Goal: Task Accomplishment & Management: Use online tool/utility

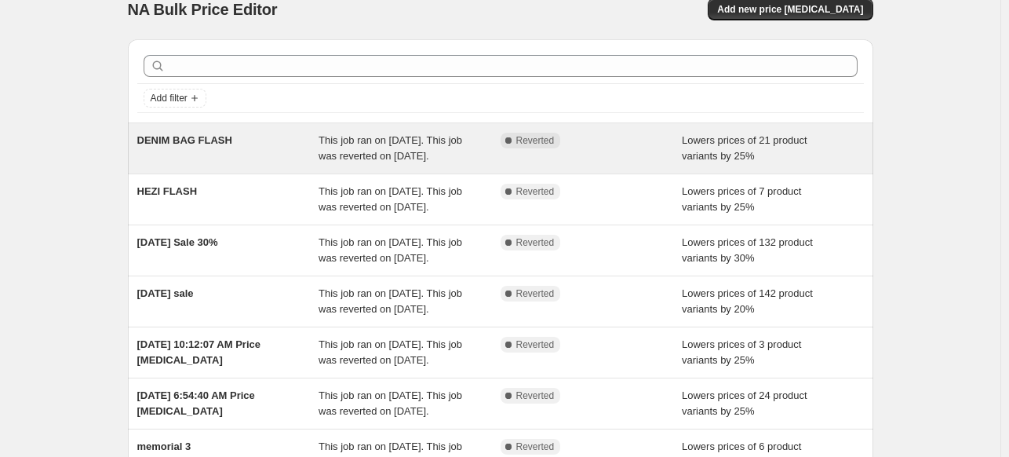
scroll to position [21, 0]
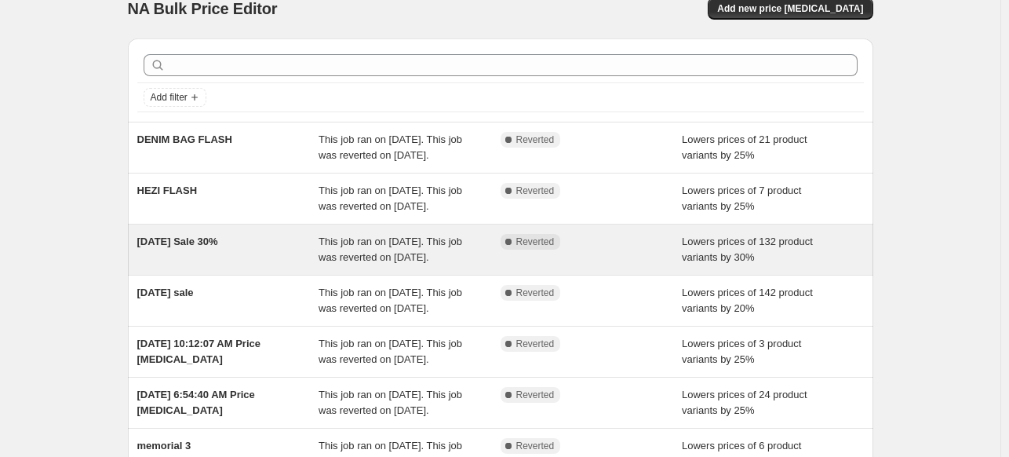
click at [206, 247] on span "Labor Day Sale 30%" at bounding box center [177, 241] width 81 height 12
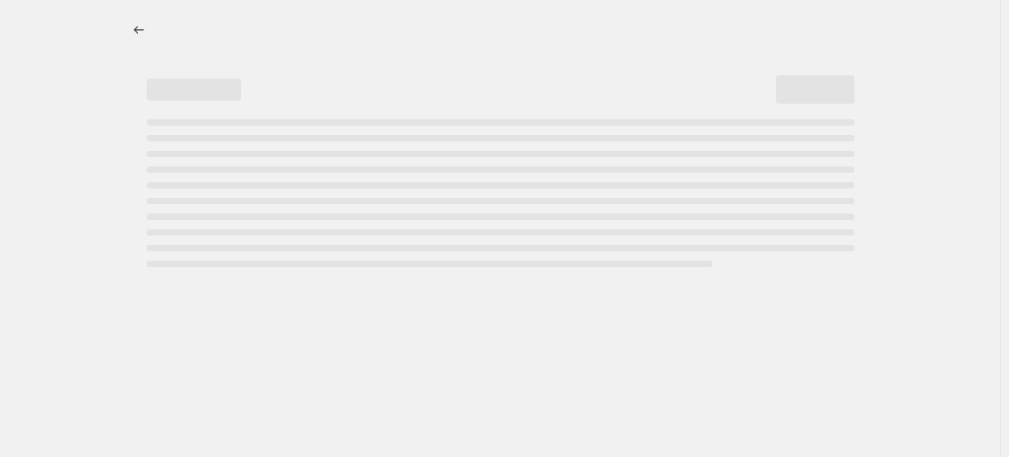
select select "percentage"
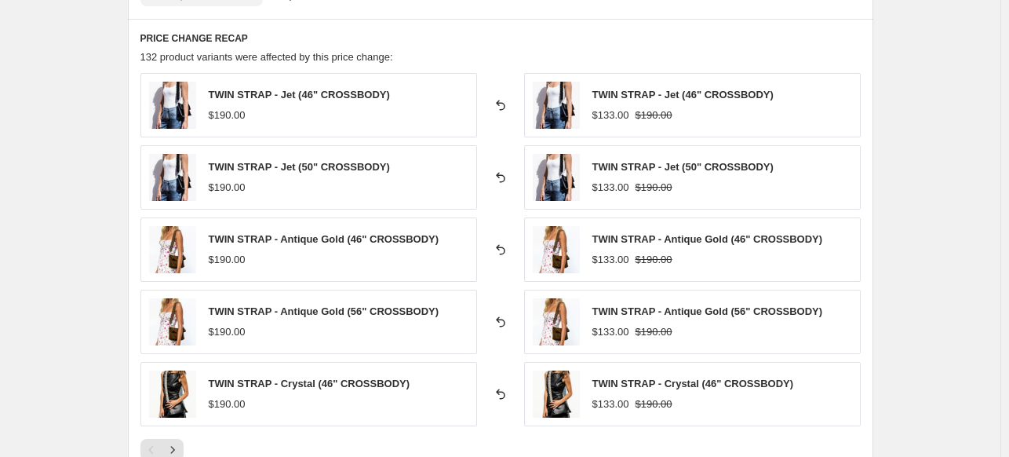
scroll to position [1207, 0]
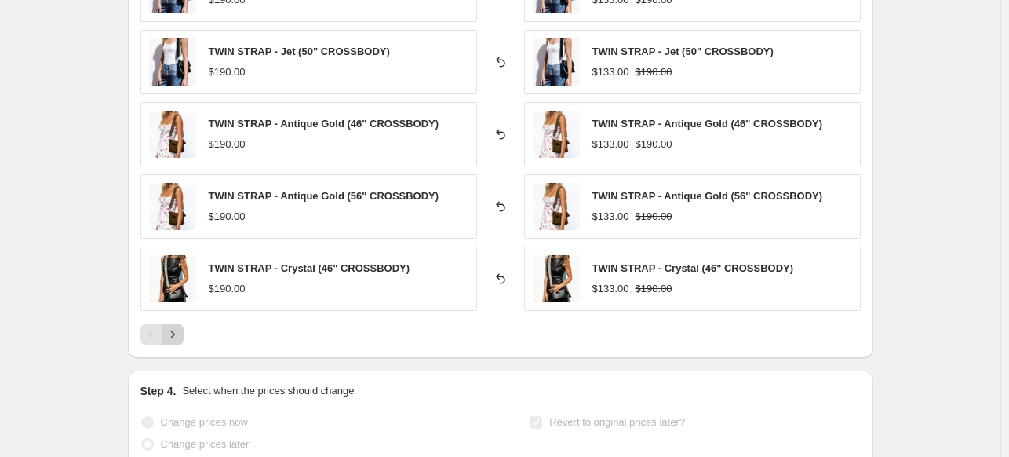
click at [180, 337] on icon "Next" at bounding box center [173, 334] width 16 height 16
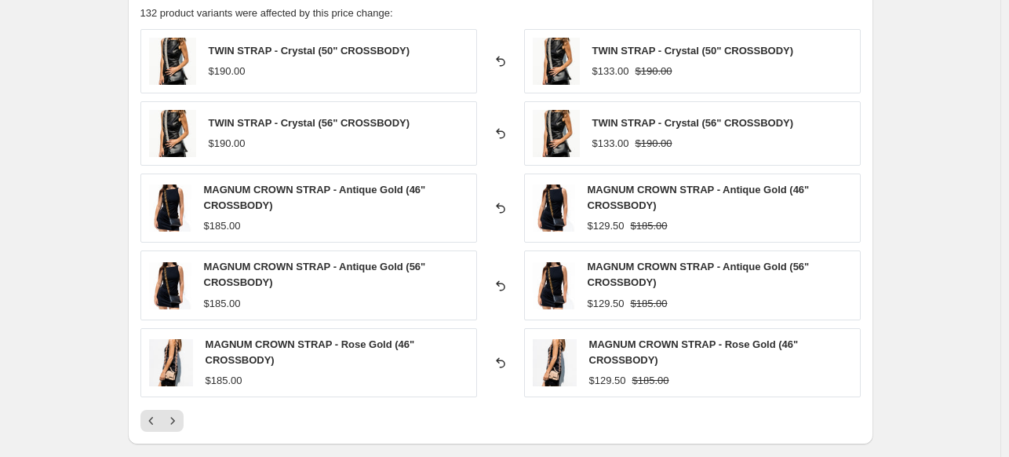
scroll to position [1138, 0]
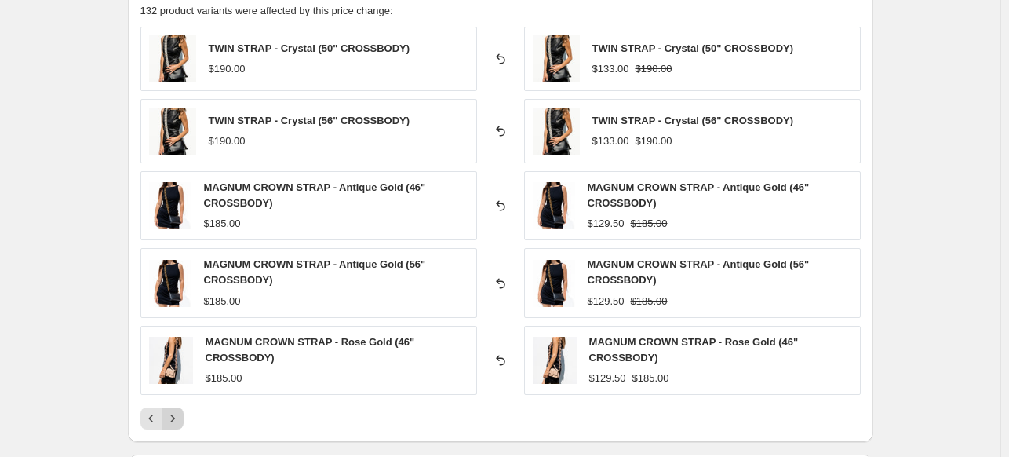
click at [170, 424] on button "Next" at bounding box center [173, 418] width 22 height 22
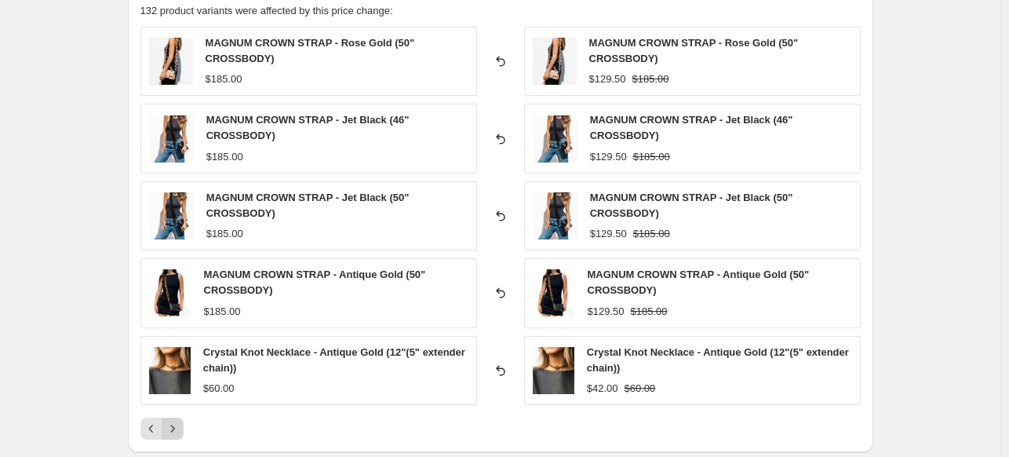
click at [170, 424] on icon "Next" at bounding box center [173, 429] width 16 height 16
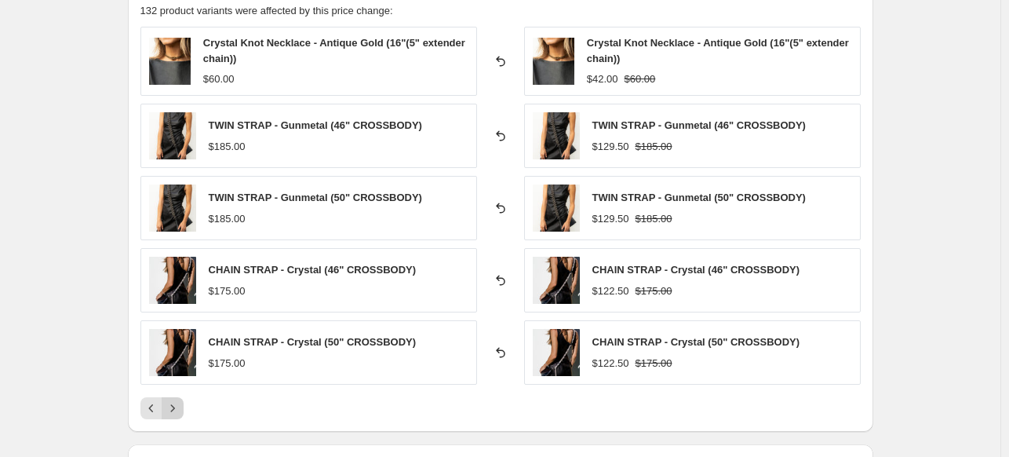
click at [181, 402] on icon "Next" at bounding box center [173, 408] width 16 height 16
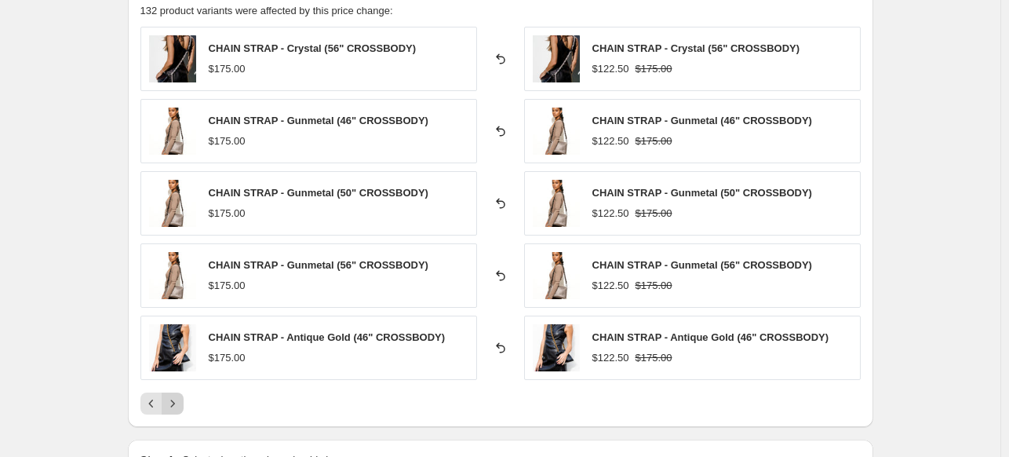
click at [181, 402] on icon "Next" at bounding box center [173, 404] width 16 height 16
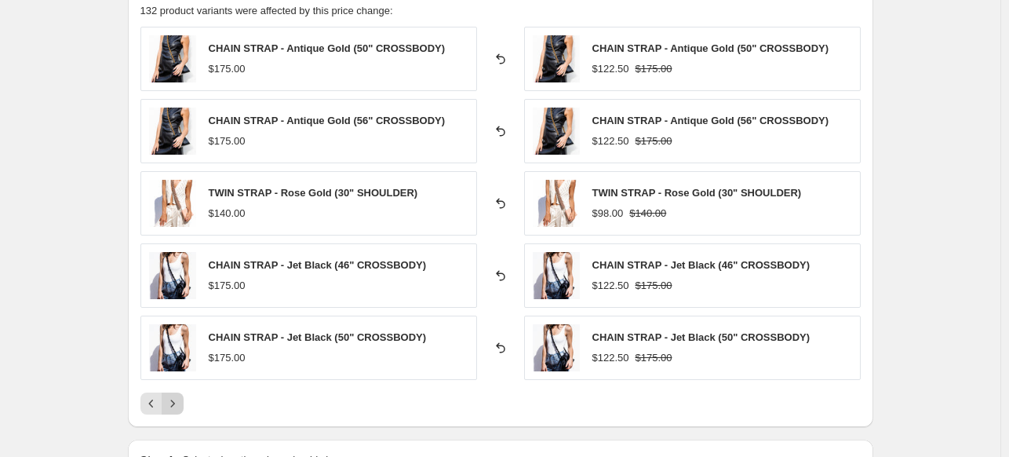
click at [181, 402] on icon "Next" at bounding box center [173, 404] width 16 height 16
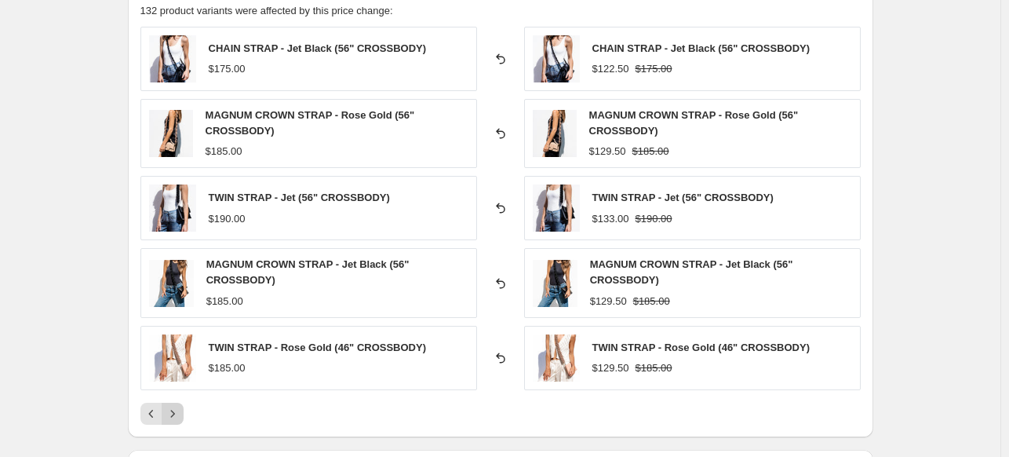
click at [177, 409] on icon "Next" at bounding box center [173, 414] width 16 height 16
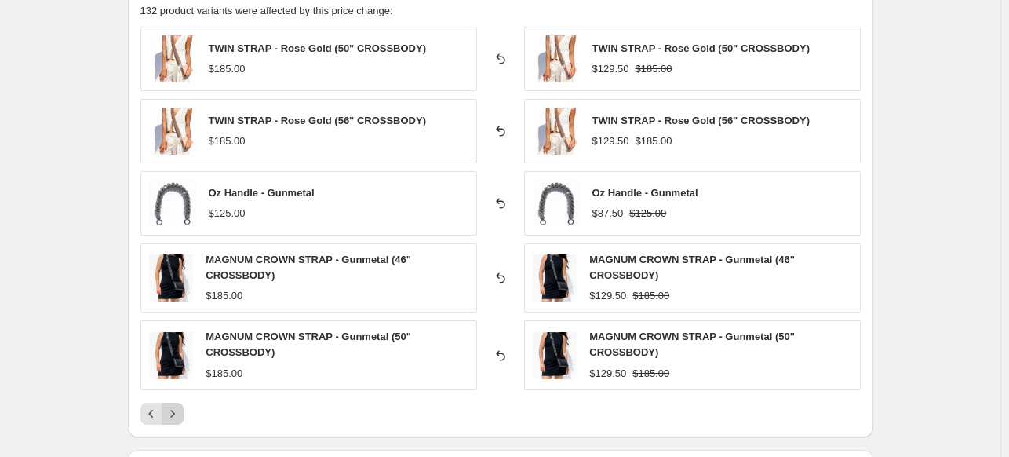
click at [177, 409] on icon "Next" at bounding box center [173, 414] width 16 height 16
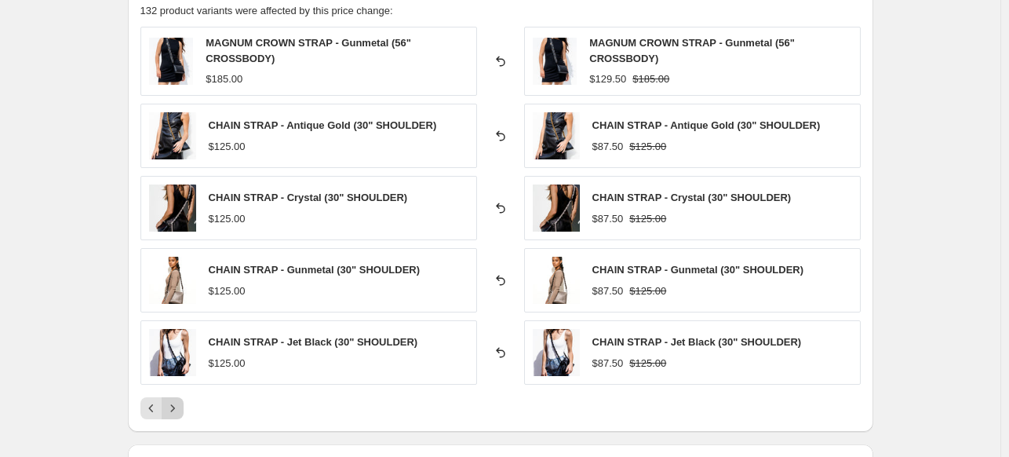
click at [177, 409] on icon "Next" at bounding box center [173, 408] width 16 height 16
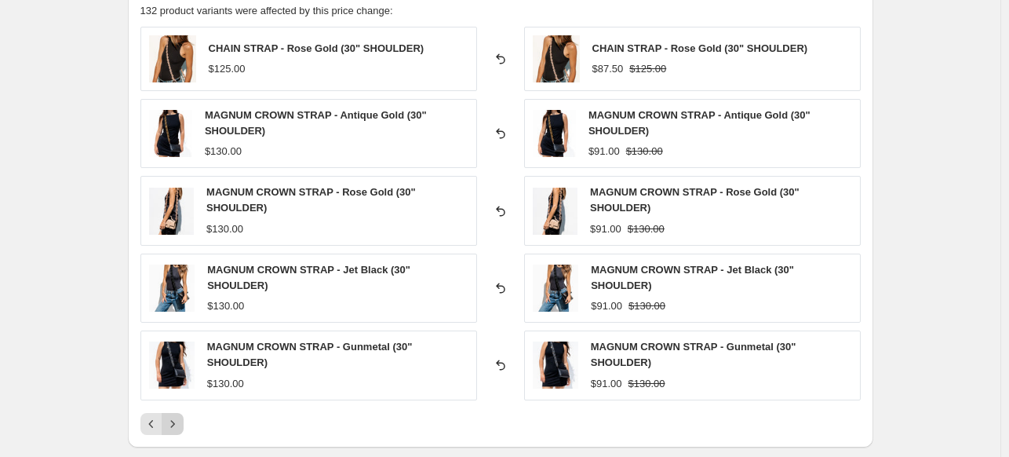
click at [175, 413] on button "Next" at bounding box center [173, 424] width 22 height 22
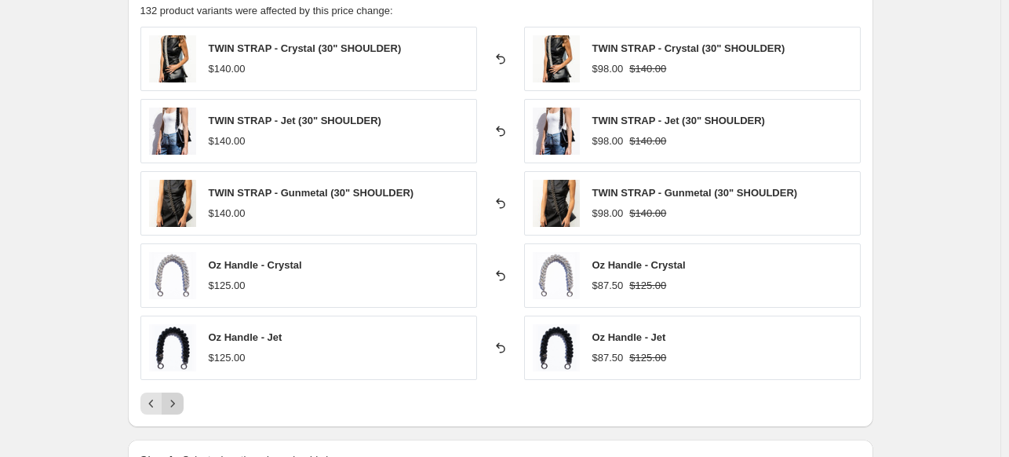
click at [175, 412] on div "PRICE CHANGE RECAP 132 product variants were affected by this price change: TWI…" at bounding box center [501, 200] width 746 height 454
click at [181, 396] on icon "Next" at bounding box center [173, 404] width 16 height 16
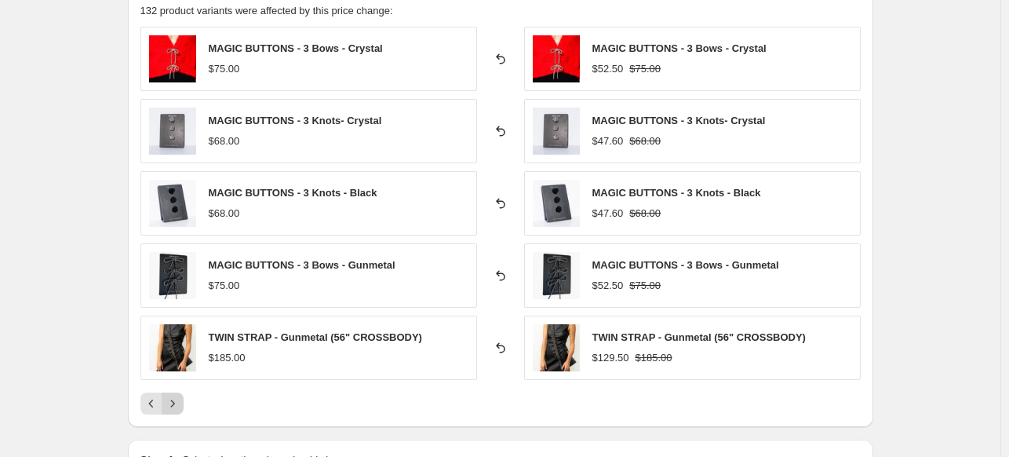
click at [181, 396] on icon "Next" at bounding box center [173, 404] width 16 height 16
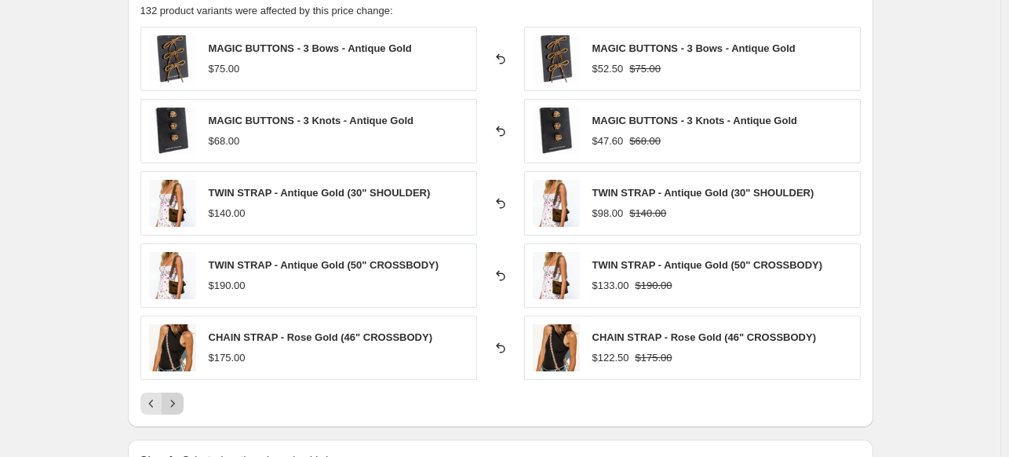
click at [181, 396] on icon "Next" at bounding box center [173, 404] width 16 height 16
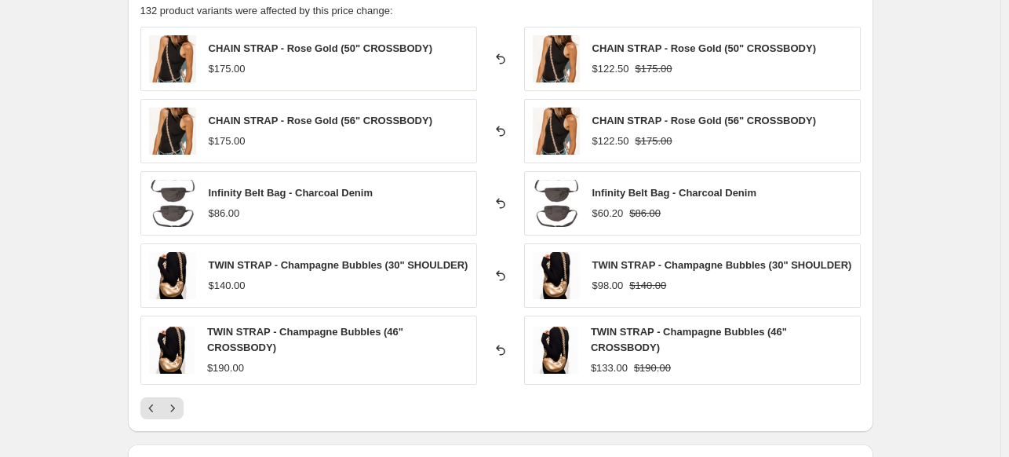
click at [180, 409] on icon "Next" at bounding box center [173, 408] width 16 height 16
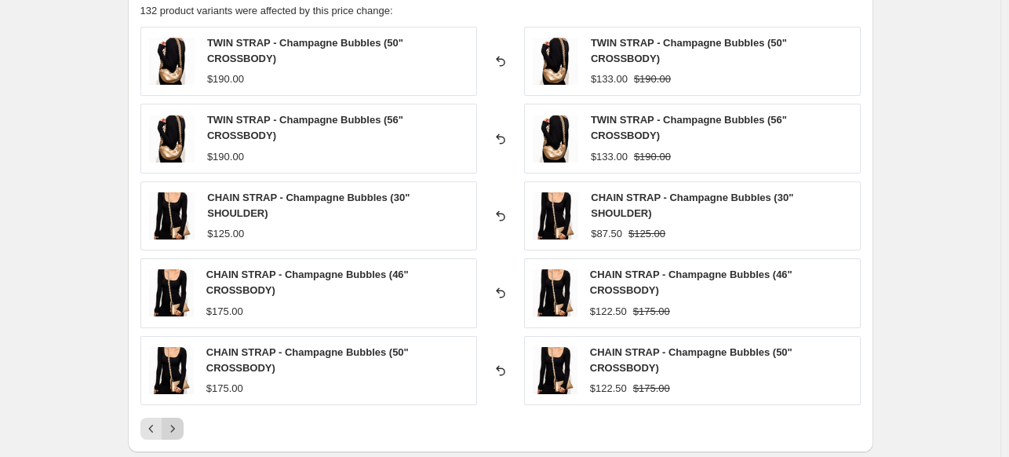
click at [180, 409] on div "TWIN STRAP - Champagne Bubbles (50" CROSSBODY) $190.00 Reverted back TWIN STRAP…" at bounding box center [500, 233] width 720 height 413
click at [179, 421] on icon "Next" at bounding box center [173, 429] width 16 height 16
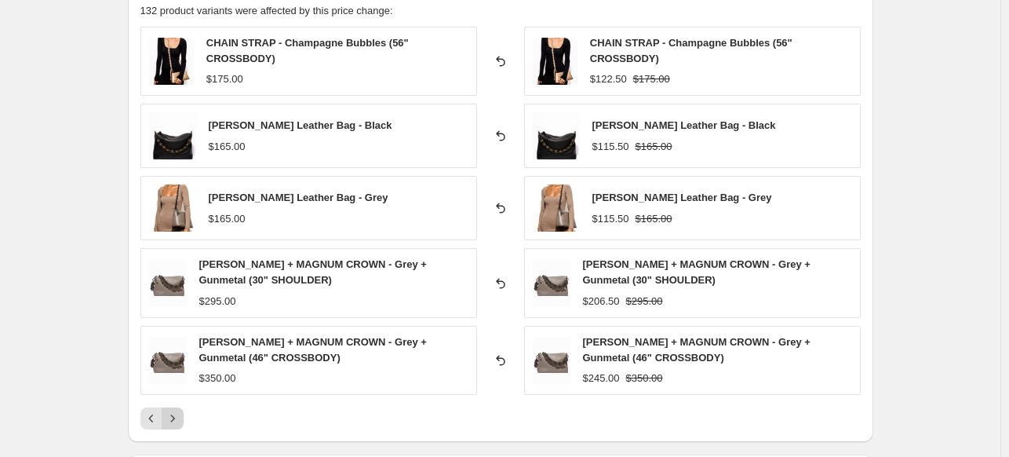
click at [178, 421] on icon "Next" at bounding box center [173, 418] width 16 height 16
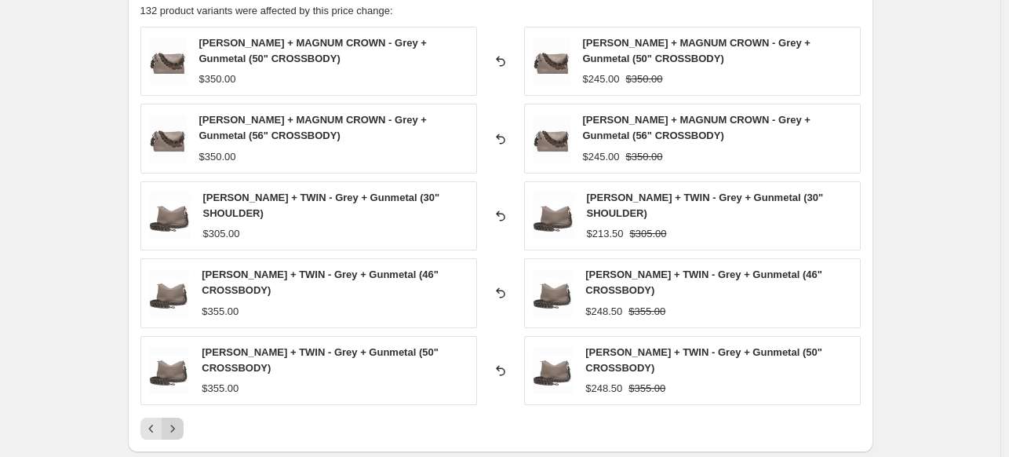
click at [178, 421] on icon "Next" at bounding box center [173, 429] width 16 height 16
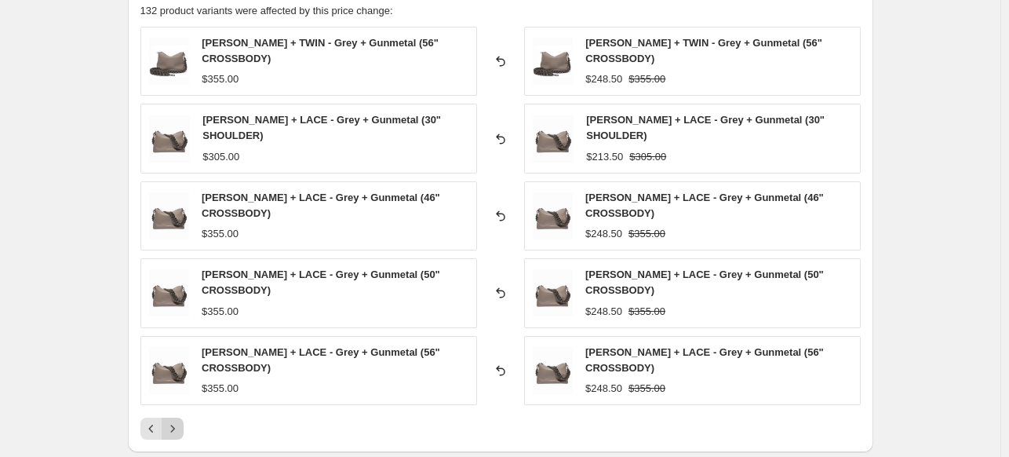
click at [178, 421] on icon "Next" at bounding box center [173, 429] width 16 height 16
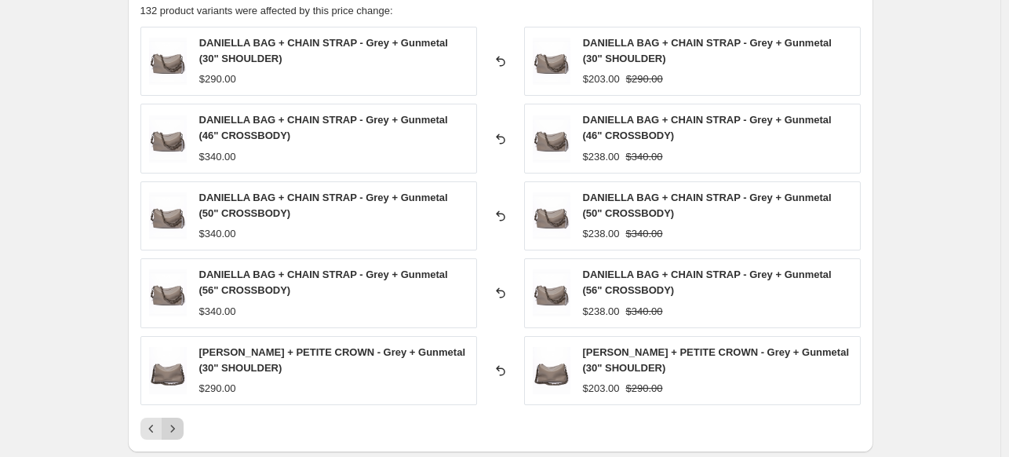
click at [178, 421] on icon "Next" at bounding box center [173, 429] width 16 height 16
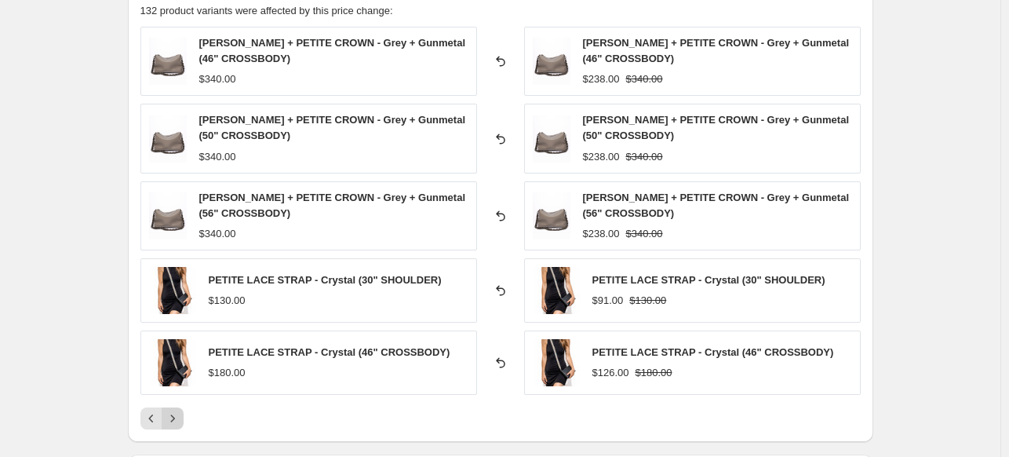
click at [178, 421] on icon "Next" at bounding box center [173, 418] width 16 height 16
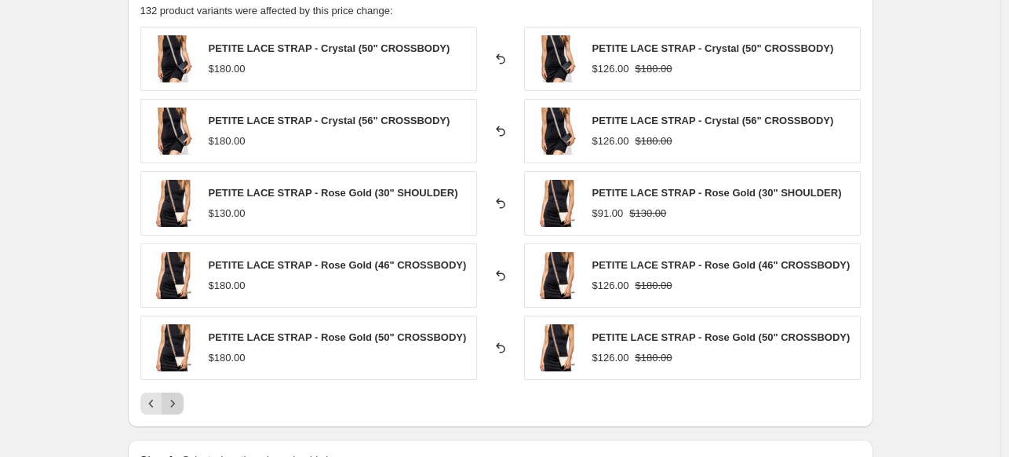
click at [178, 421] on div "PRICE CHANGE RECAP 132 product variants were affected by this price change: PET…" at bounding box center [501, 200] width 746 height 454
click at [174, 402] on icon "Next" at bounding box center [173, 404] width 16 height 16
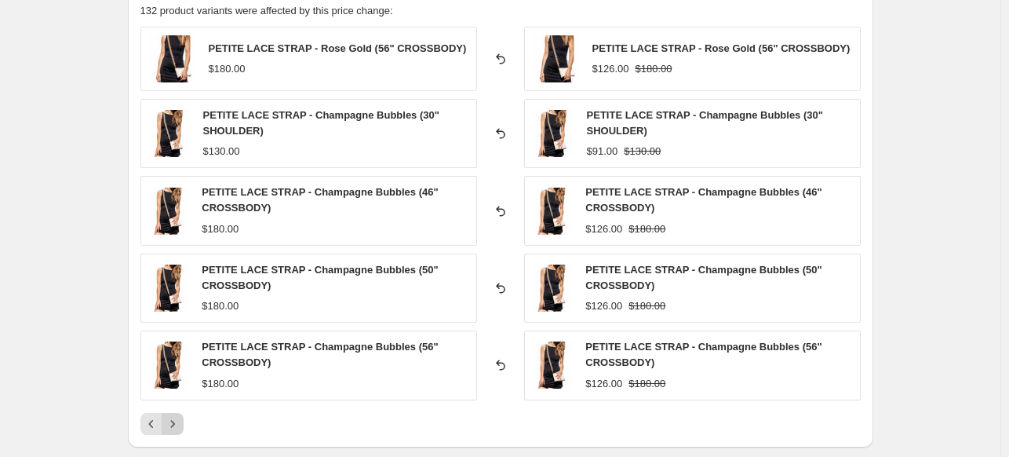
click at [174, 402] on div "PETITE LACE STRAP - Rose Gold (56" CROSSBODY) $180.00 Reverted back PETITE LACE…" at bounding box center [500, 231] width 720 height 408
click at [173, 428] on icon "Next" at bounding box center [173, 424] width 16 height 16
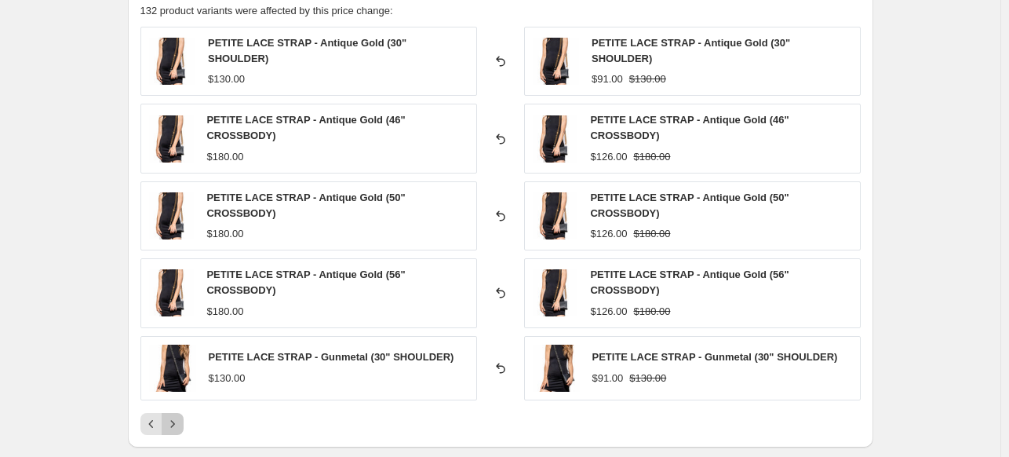
click at [181, 418] on icon "Next" at bounding box center [173, 424] width 16 height 16
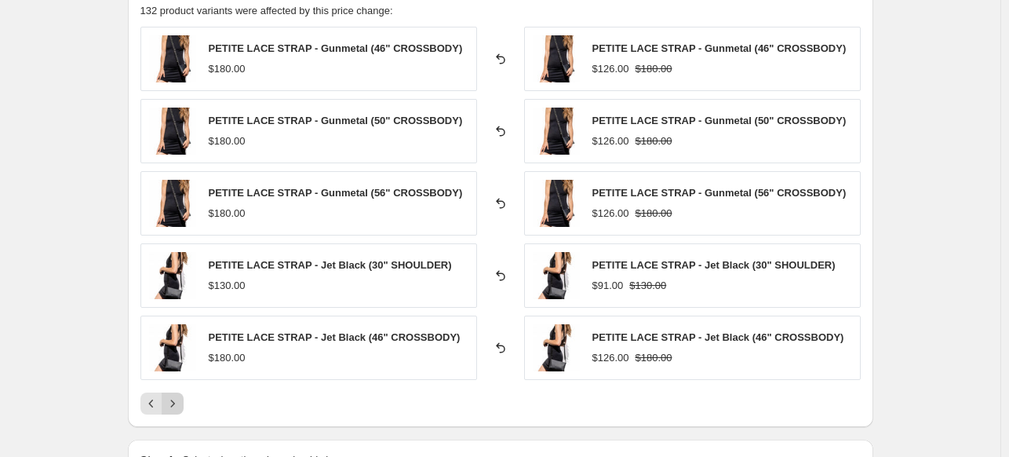
click at [181, 418] on div "PRICE CHANGE RECAP 132 product variants were affected by this price change: PET…" at bounding box center [501, 200] width 746 height 454
click at [179, 407] on icon "Next" at bounding box center [173, 404] width 16 height 16
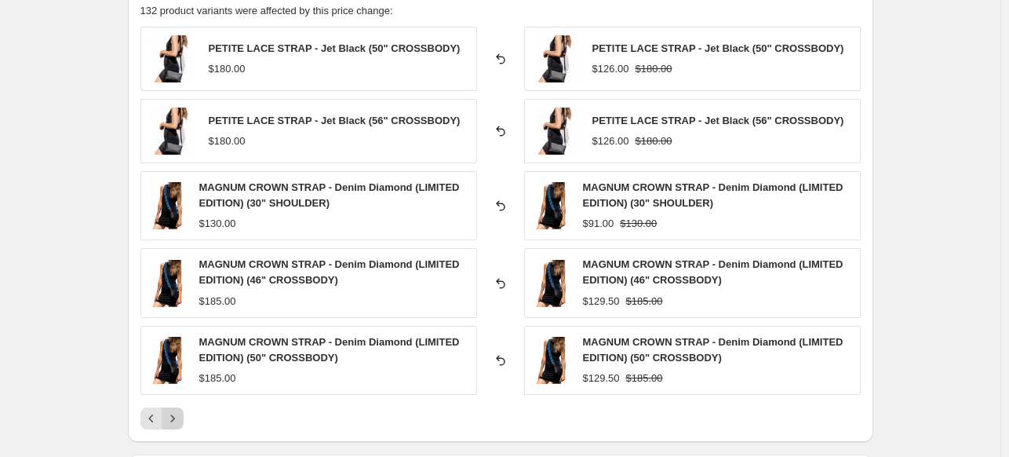
click at [174, 414] on icon "Next" at bounding box center [172, 417] width 4 height 7
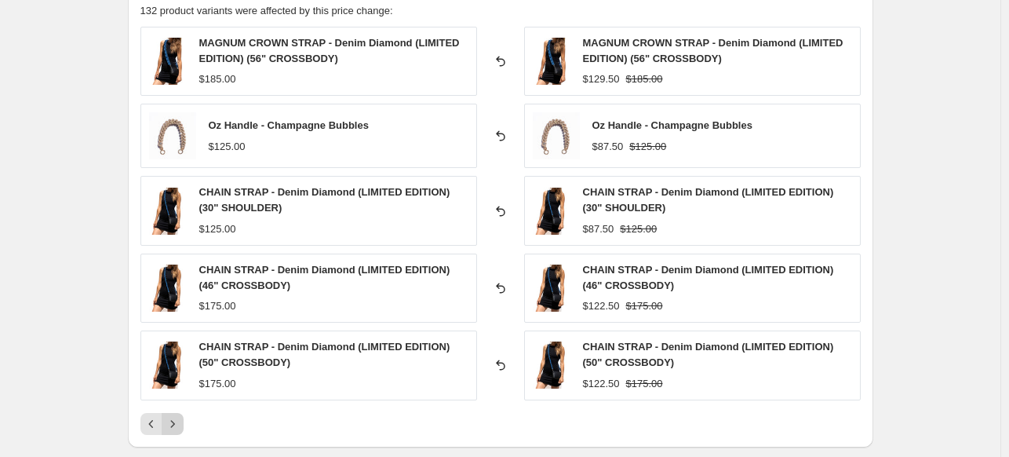
click at [177, 430] on button "Next" at bounding box center [173, 424] width 22 height 22
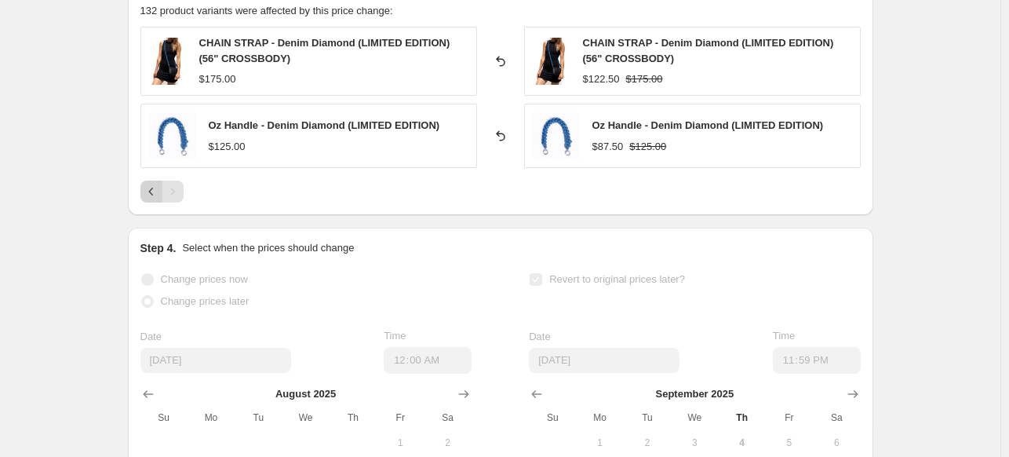
click at [153, 181] on button "Previous" at bounding box center [151, 192] width 22 height 22
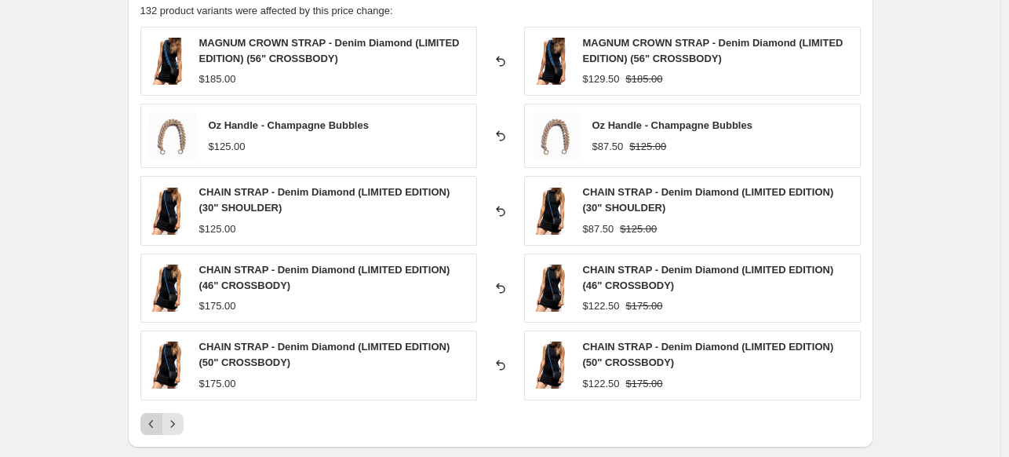
click at [157, 425] on icon "Previous" at bounding box center [152, 424] width 16 height 16
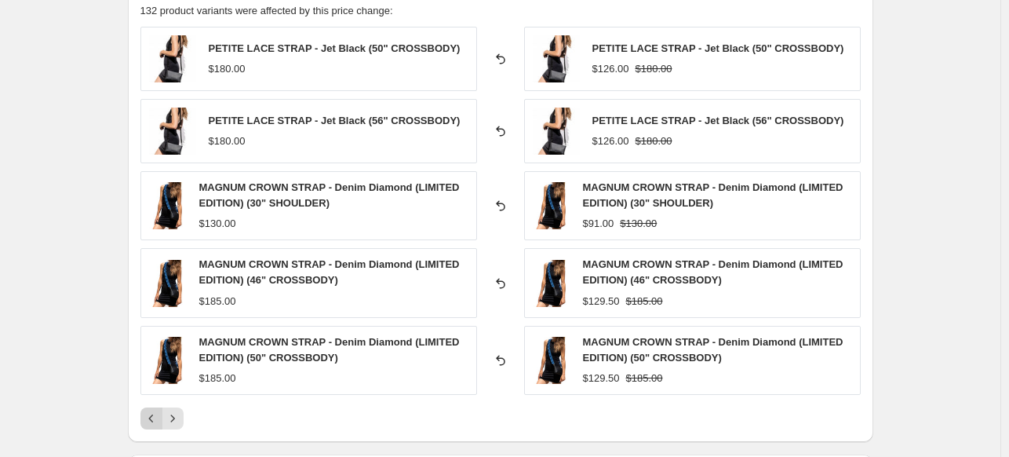
click at [156, 411] on icon "Previous" at bounding box center [152, 418] width 16 height 16
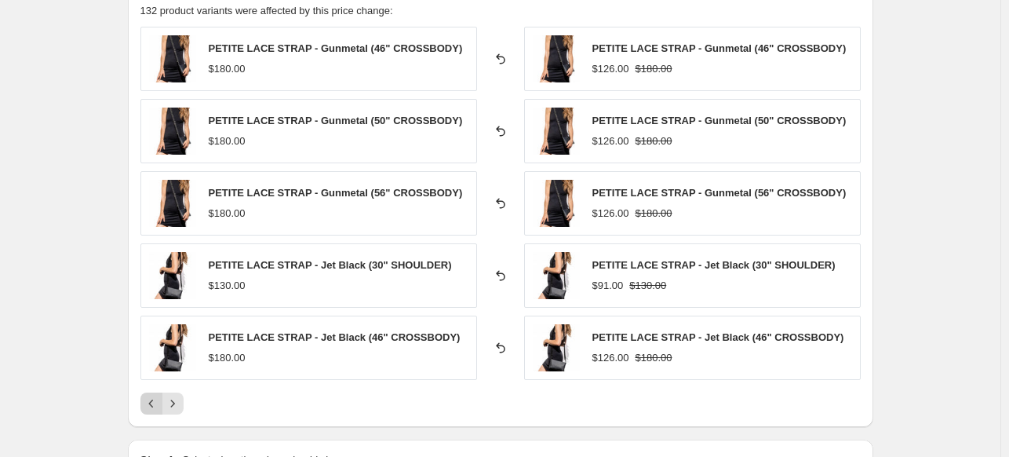
click at [155, 401] on icon "Previous" at bounding box center [152, 404] width 16 height 16
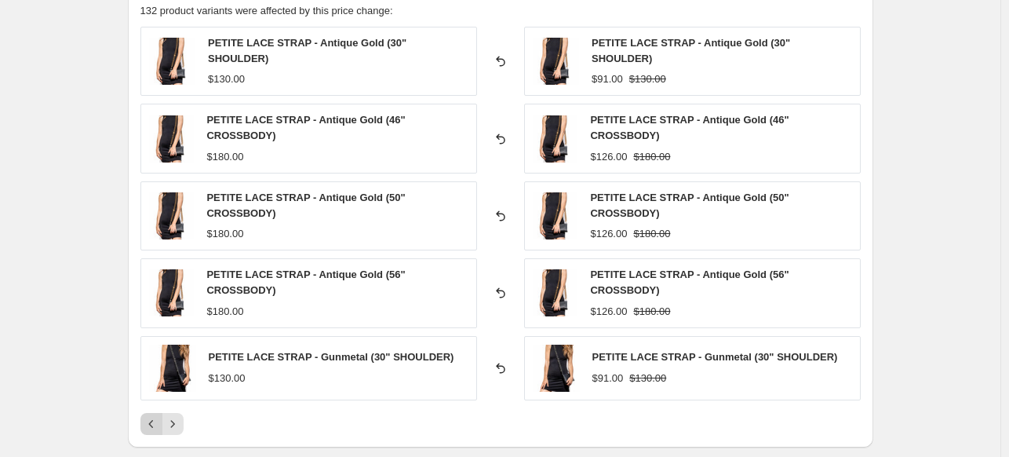
click at [151, 420] on icon "Previous" at bounding box center [152, 424] width 16 height 16
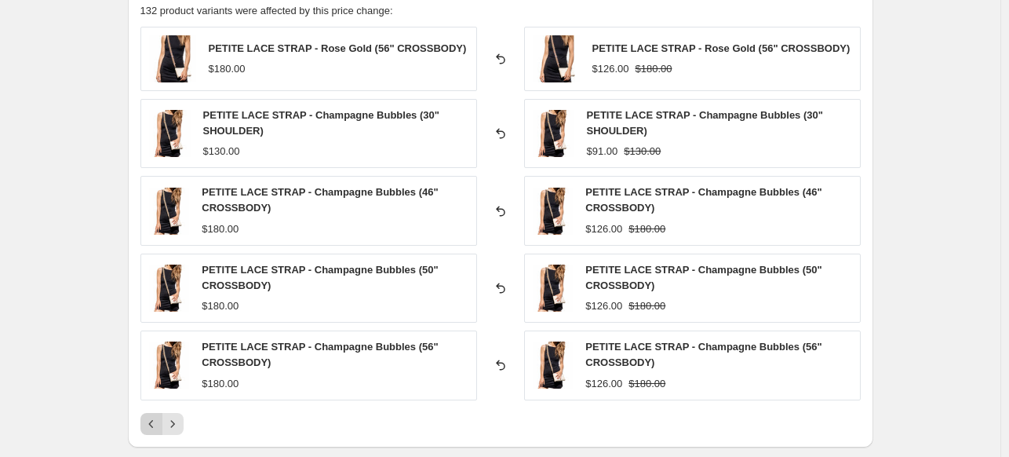
click at [152, 420] on icon "Previous" at bounding box center [152, 424] width 16 height 16
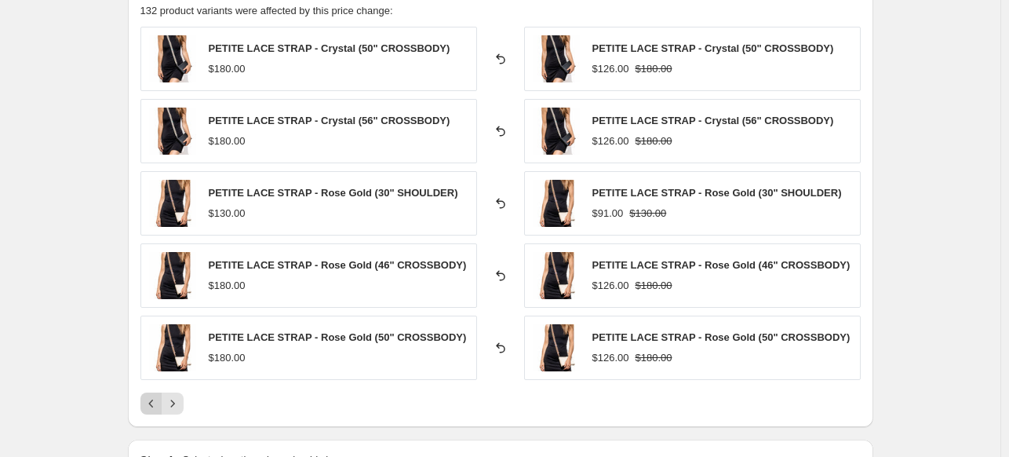
click at [152, 420] on div "PRICE CHANGE RECAP 132 product variants were affected by this price change: PET…" at bounding box center [501, 200] width 746 height 454
click at [154, 403] on icon "Previous" at bounding box center [152, 404] width 16 height 16
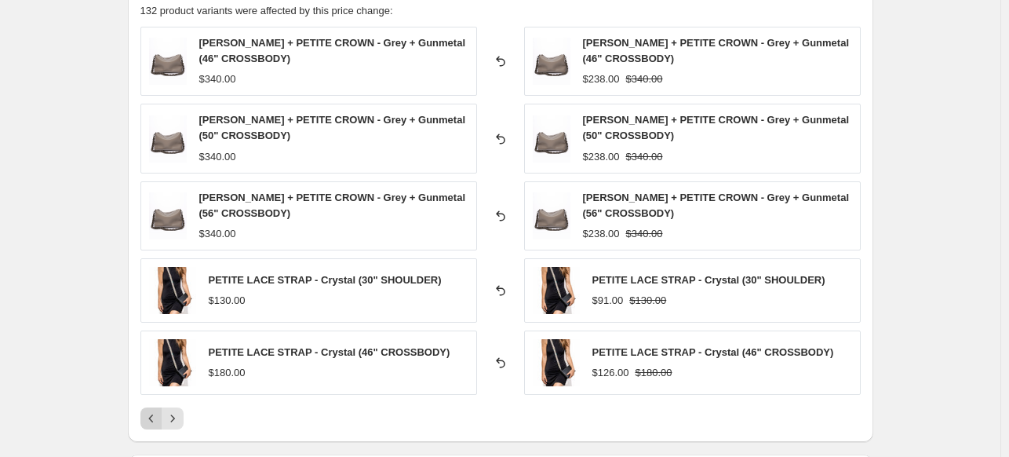
click at [154, 403] on div "DANIELLA BAG + PETITE CROWN - Grey + Gunmetal (46" CROSSBODY) $340.00 Reverted …" at bounding box center [500, 228] width 720 height 403
click at [154, 414] on icon "Previous" at bounding box center [152, 418] width 16 height 16
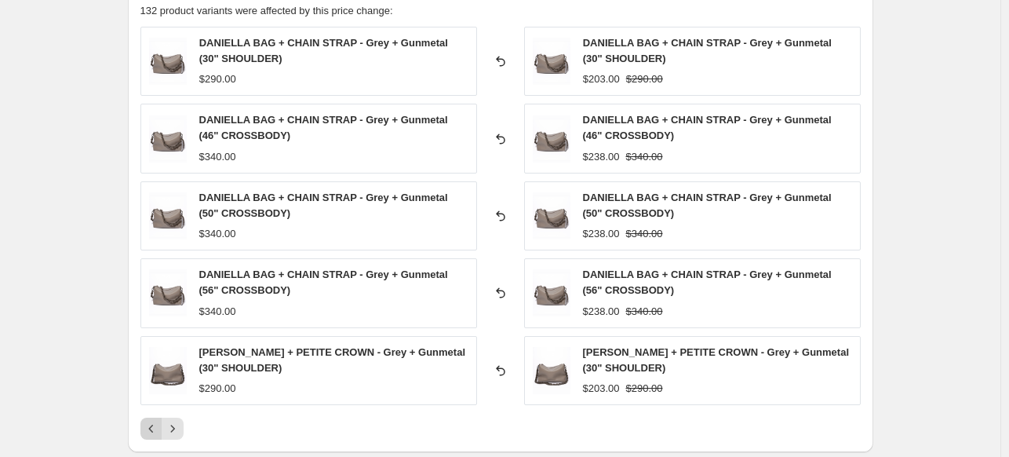
click at [154, 414] on div "DANIELLA BAG + CHAIN STRAP - Grey + Gunmetal (30" SHOULDER) $290.00 Reverted ba…" at bounding box center [500, 233] width 720 height 413
click at [156, 423] on icon "Previous" at bounding box center [152, 429] width 16 height 16
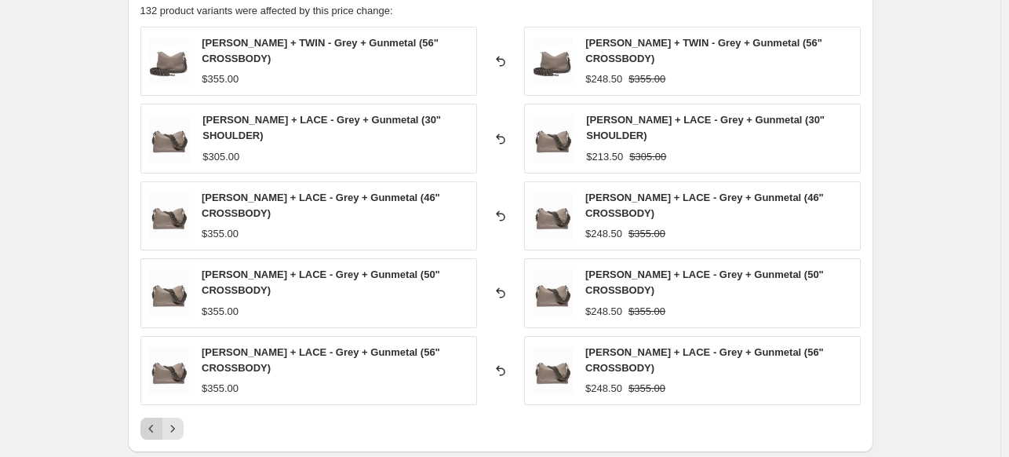
click at [156, 423] on icon "Previous" at bounding box center [152, 429] width 16 height 16
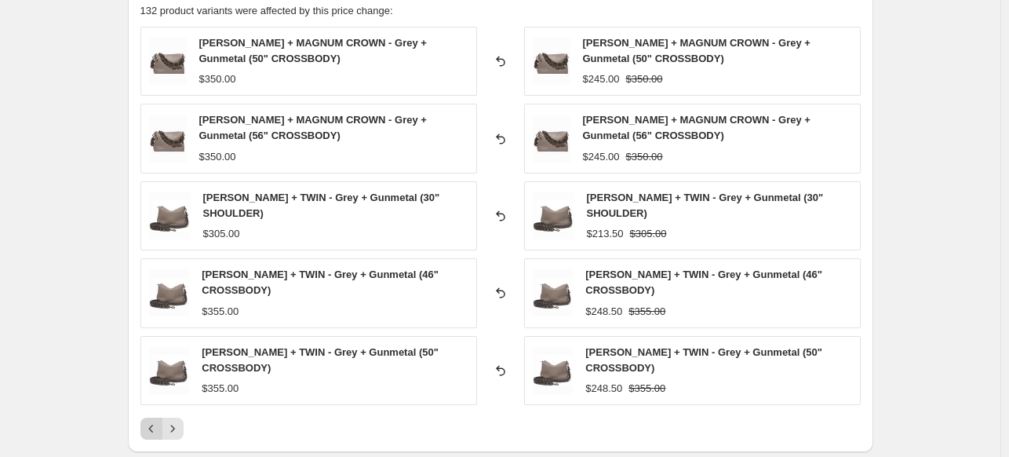
click at [156, 423] on icon "Previous" at bounding box center [152, 429] width 16 height 16
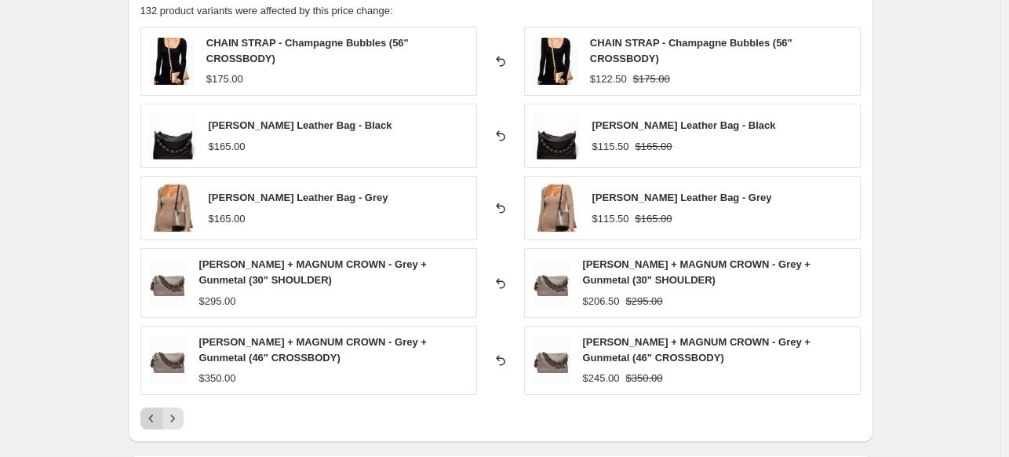
click at [156, 423] on icon "Previous" at bounding box center [152, 418] width 16 height 16
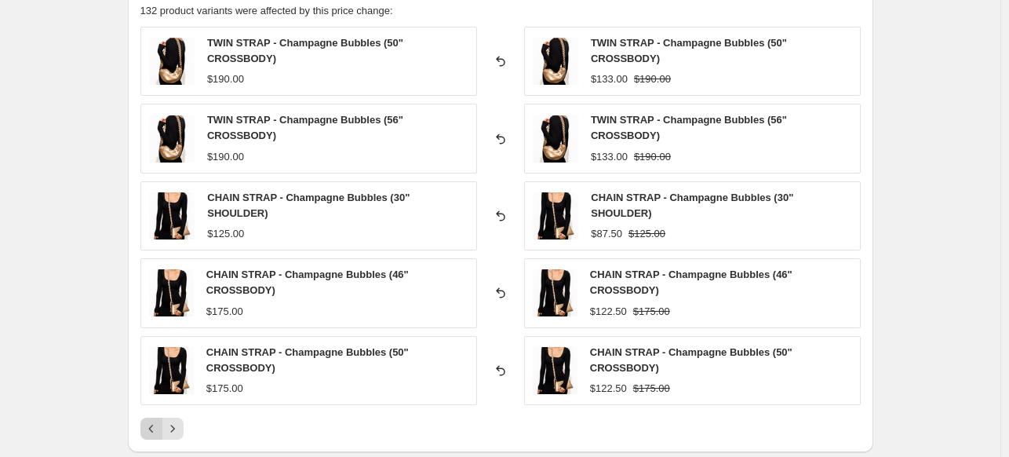
click at [156, 423] on icon "Previous" at bounding box center [152, 429] width 16 height 16
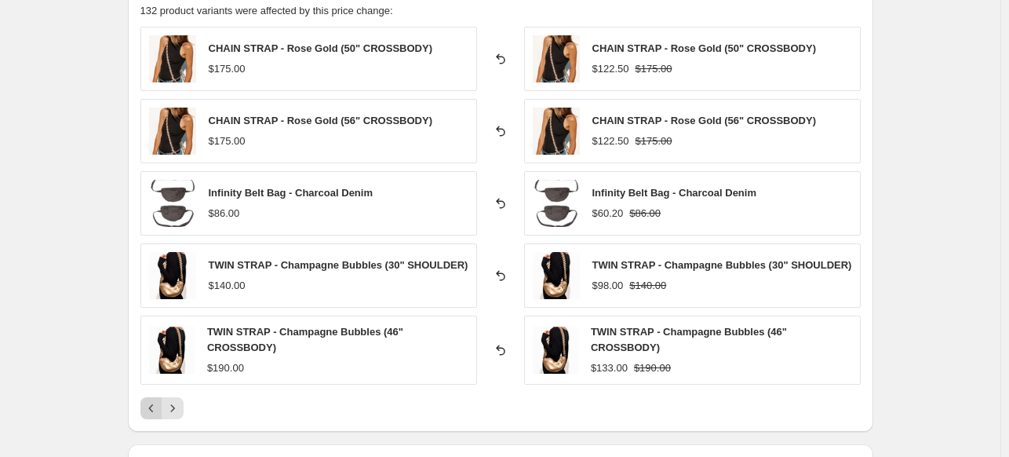
click at [156, 423] on div "PRICE CHANGE RECAP 132 product variants were affected by this price change: CHA…" at bounding box center [501, 203] width 746 height 460
click at [159, 414] on icon "Previous" at bounding box center [152, 408] width 16 height 16
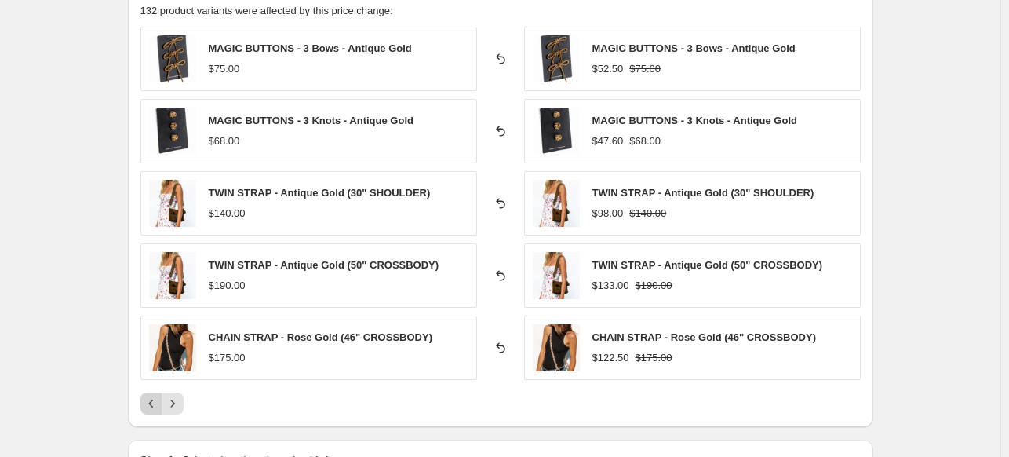
click at [160, 414] on div "PRICE CHANGE RECAP 132 product variants were affected by this price change: MAG…" at bounding box center [501, 200] width 746 height 454
click at [155, 403] on icon "Previous" at bounding box center [152, 404] width 16 height 16
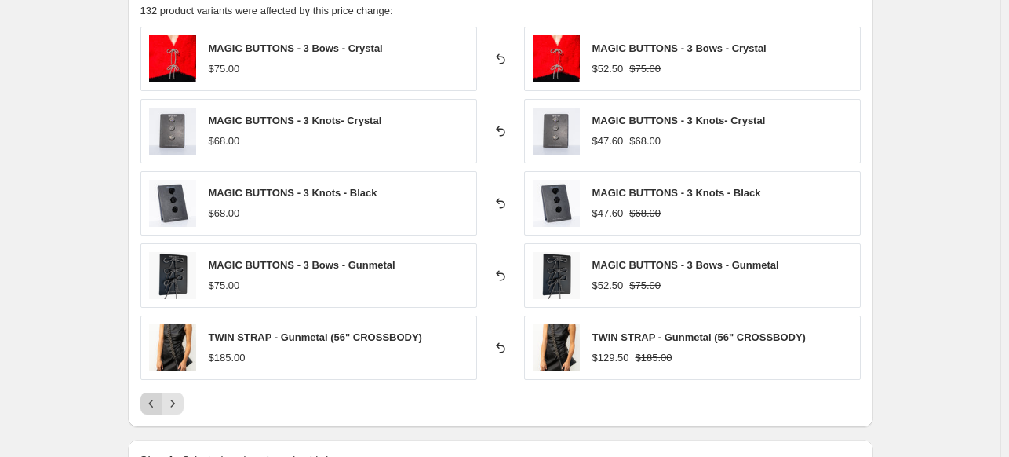
click at [153, 392] on button "Previous" at bounding box center [151, 403] width 22 height 22
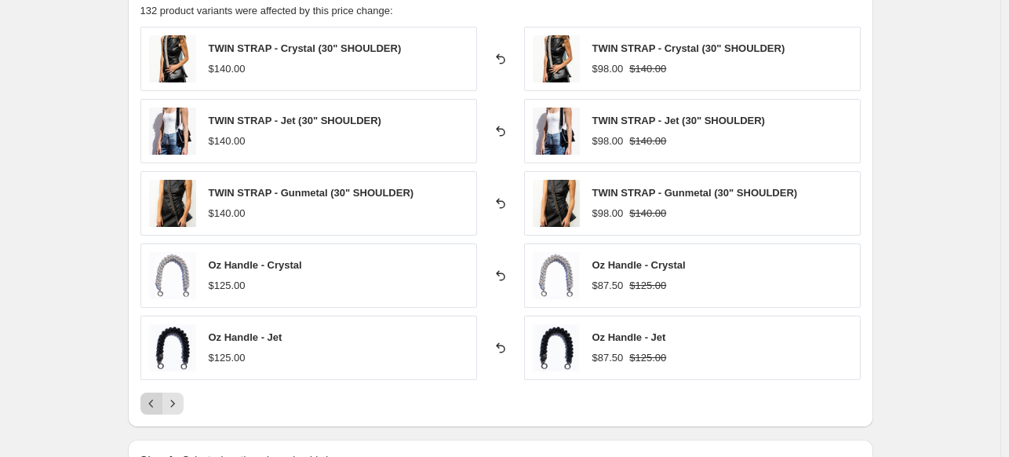
click at [151, 401] on icon "Previous" at bounding box center [152, 404] width 16 height 16
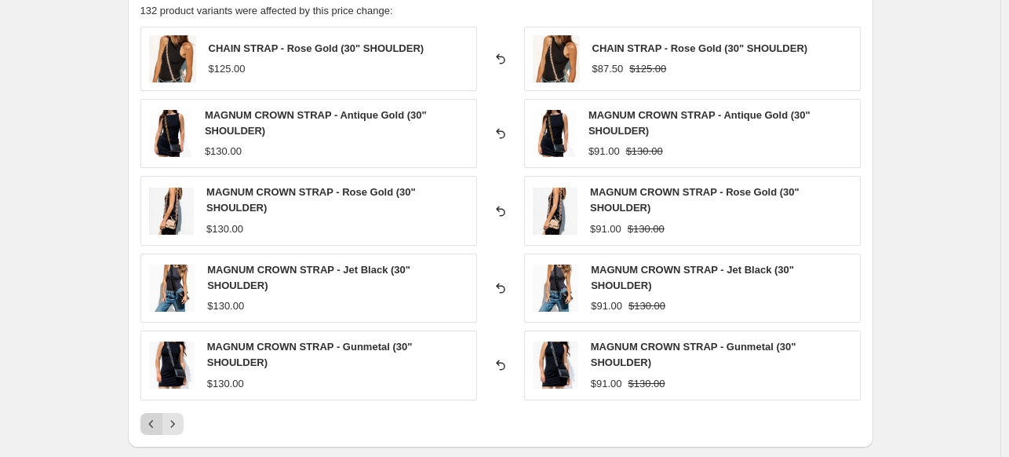
click at [154, 416] on icon "Previous" at bounding box center [152, 424] width 16 height 16
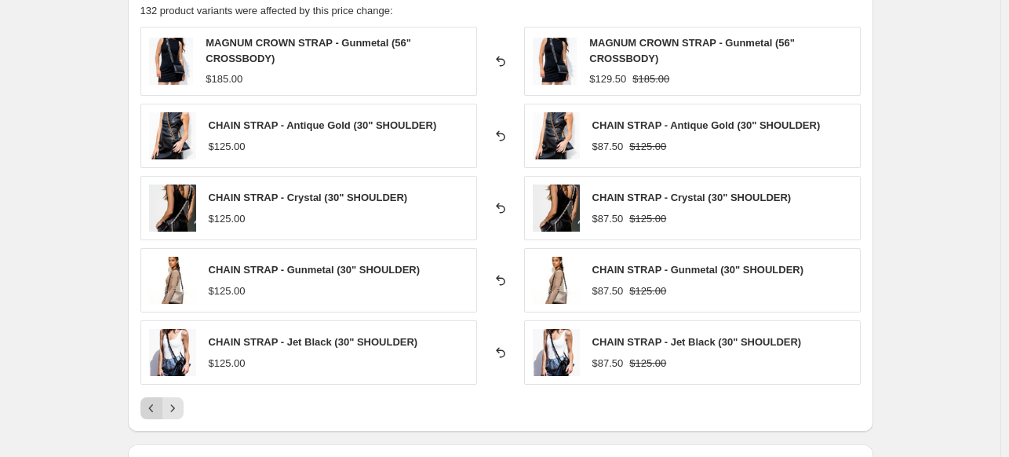
click at [154, 410] on icon "Previous" at bounding box center [152, 408] width 16 height 16
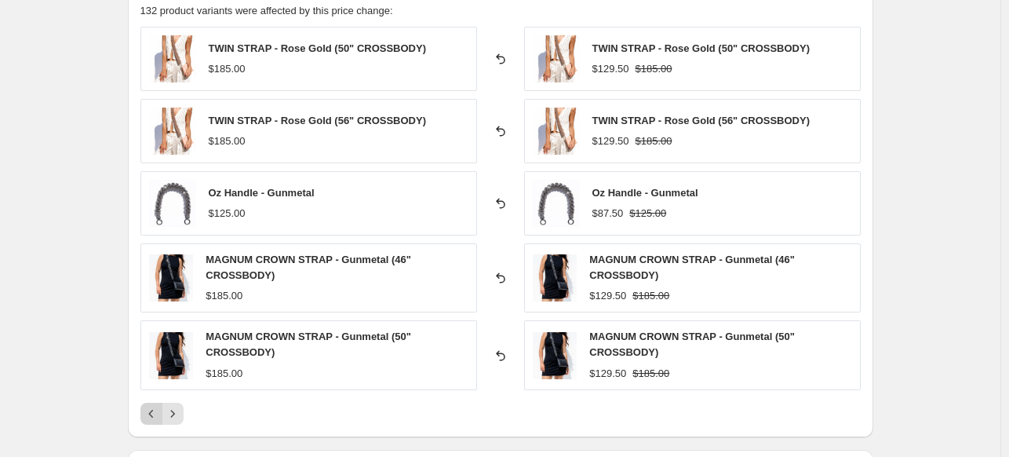
click at [154, 410] on icon "Previous" at bounding box center [152, 414] width 16 height 16
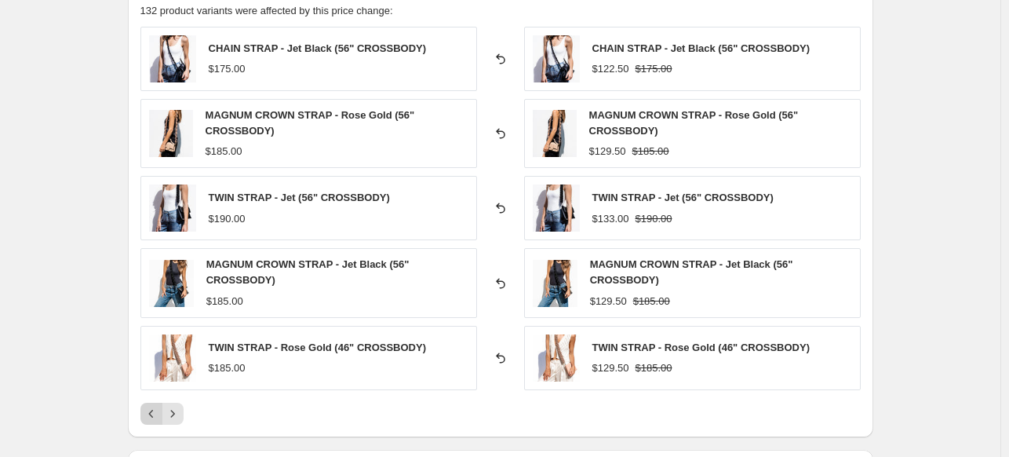
click at [154, 410] on icon "Previous" at bounding box center [152, 414] width 16 height 16
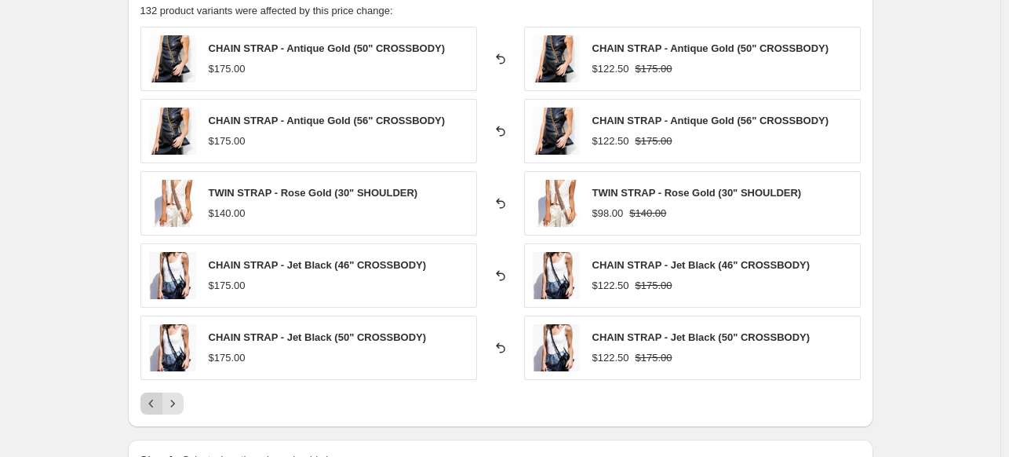
click at [154, 410] on button "Previous" at bounding box center [151, 403] width 22 height 22
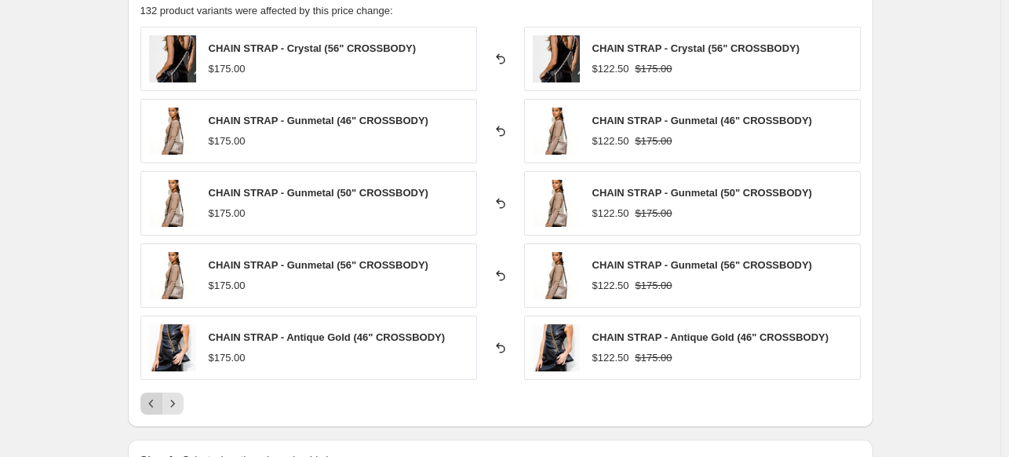
click at [154, 410] on button "Previous" at bounding box center [151, 403] width 22 height 22
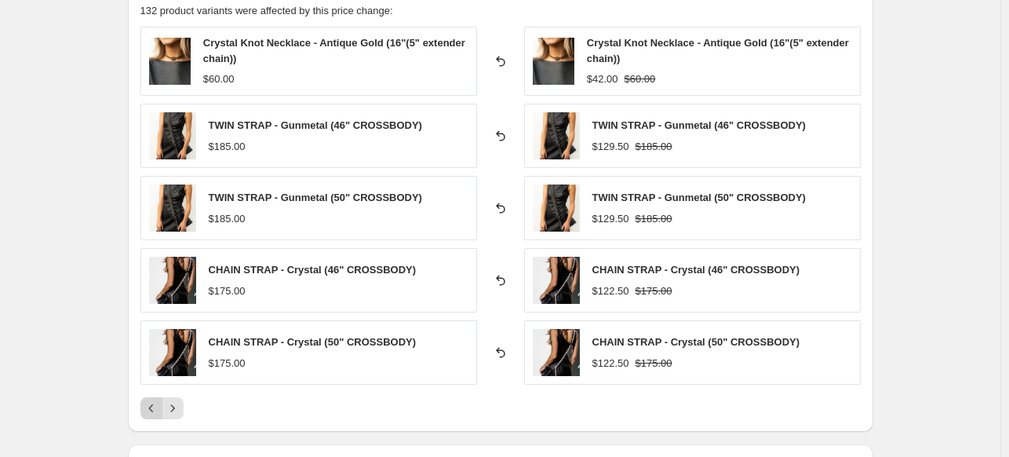
click at [154, 410] on icon "Previous" at bounding box center [152, 408] width 16 height 16
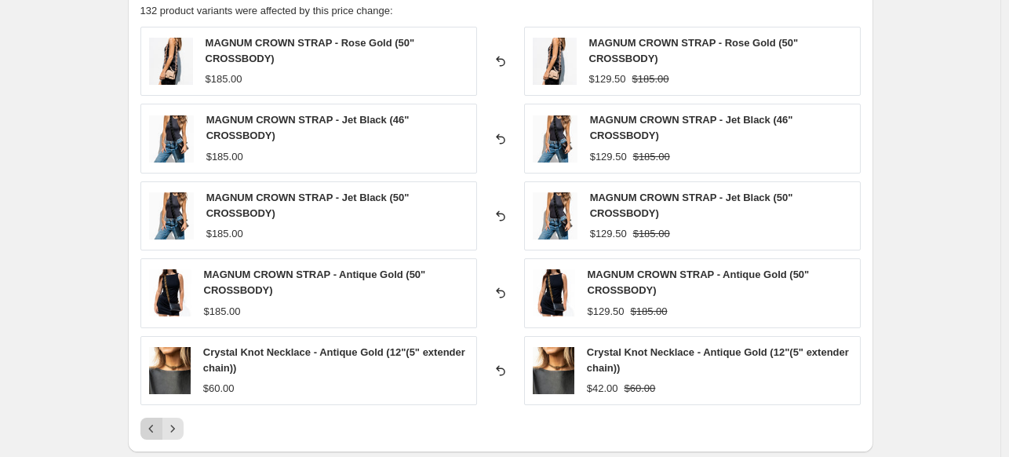
click at [151, 432] on icon "Previous" at bounding box center [152, 429] width 16 height 16
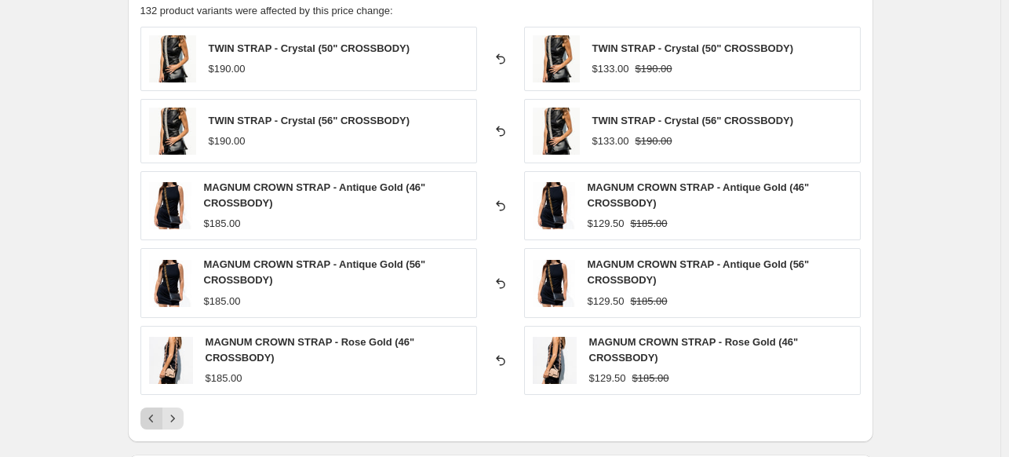
click at [154, 414] on icon "Previous" at bounding box center [152, 418] width 16 height 16
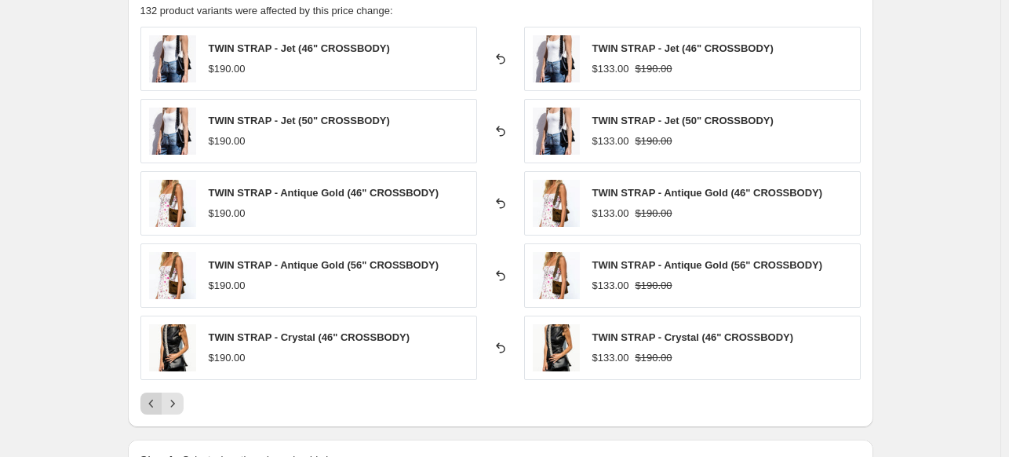
click at [154, 414] on div "PRICE CHANGE RECAP 132 product variants were affected by this price change: TWI…" at bounding box center [501, 200] width 746 height 454
click at [151, 397] on div "Pagination" at bounding box center [151, 403] width 22 height 22
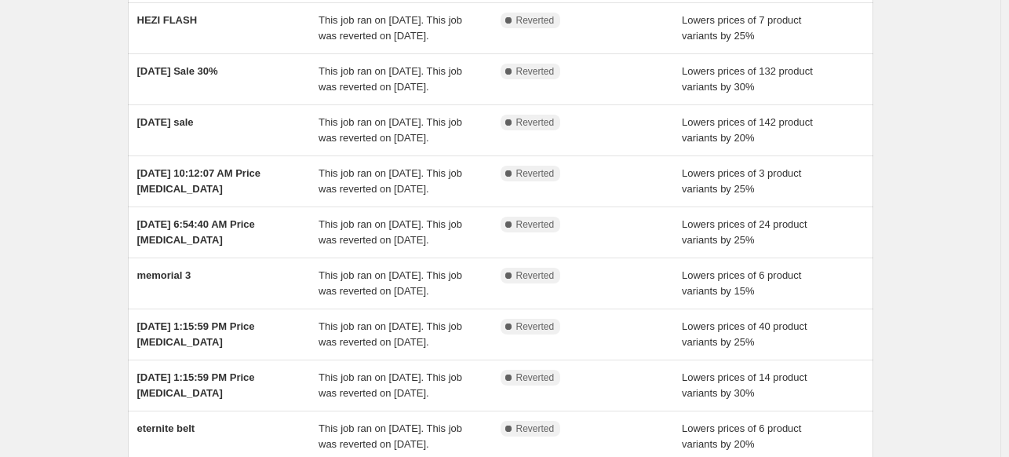
scroll to position [215, 0]
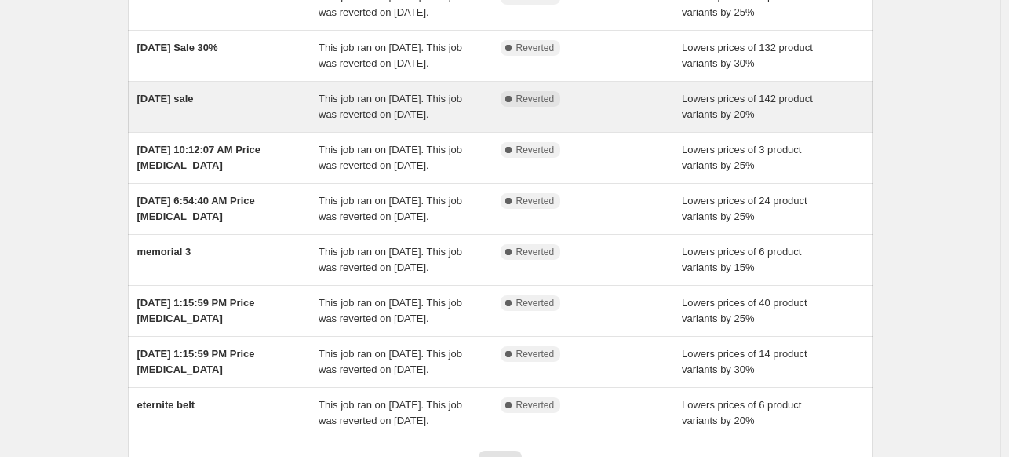
click at [194, 104] on span "labor day sale" at bounding box center [165, 99] width 57 height 12
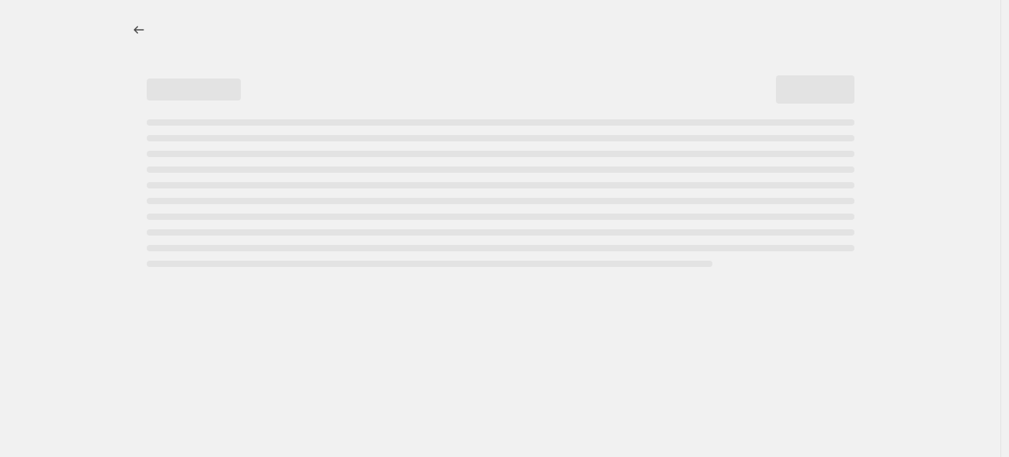
select select "percentage"
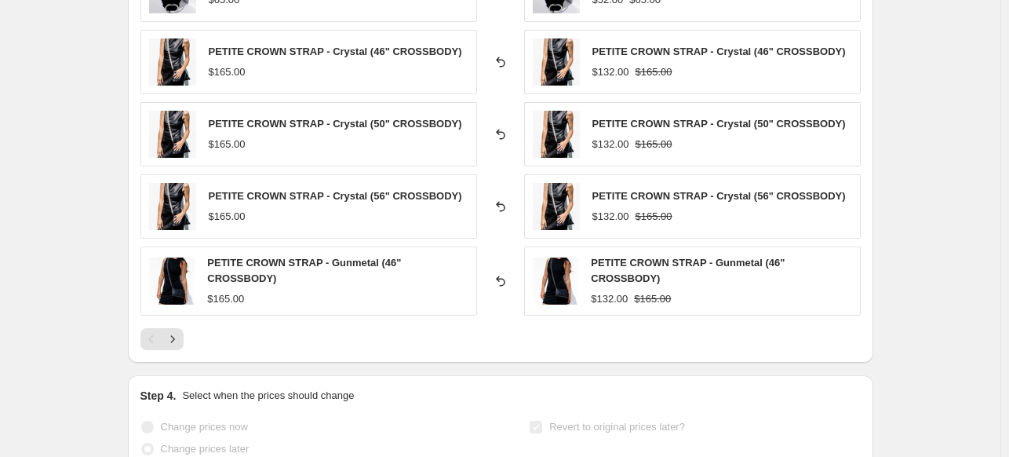
scroll to position [1212, 0]
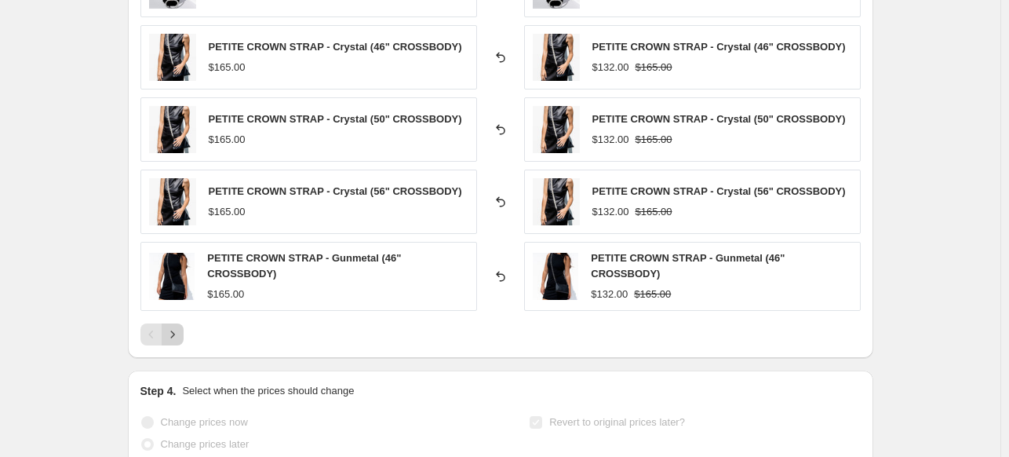
click at [174, 330] on icon "Next" at bounding box center [173, 334] width 16 height 16
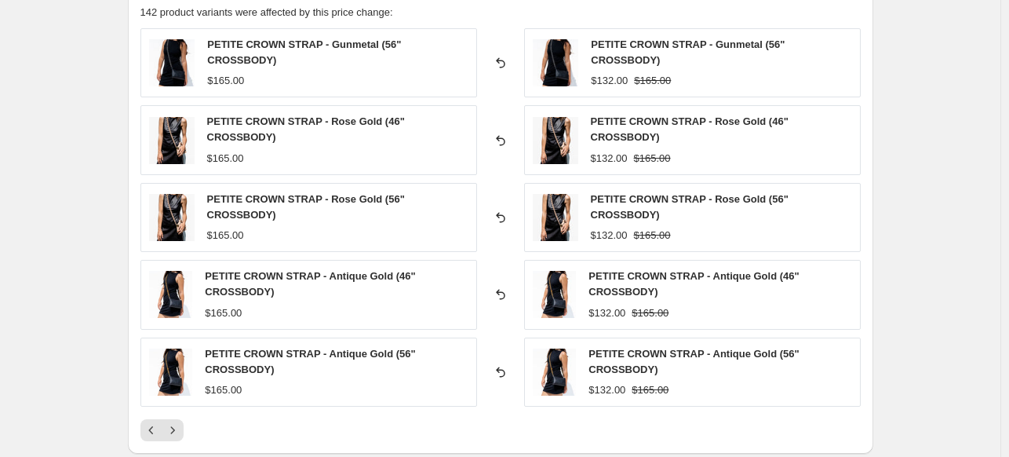
scroll to position [1136, 0]
click at [181, 432] on icon "Next" at bounding box center [173, 430] width 16 height 16
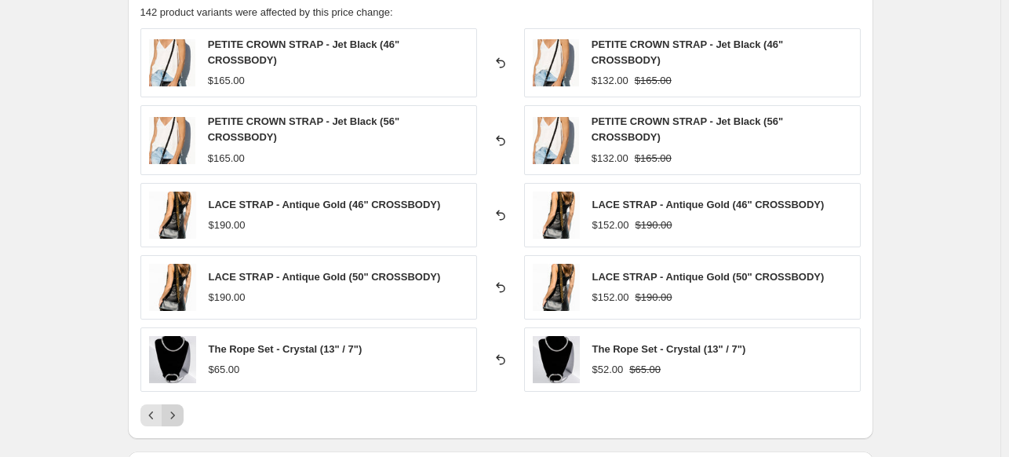
click at [176, 408] on icon "Next" at bounding box center [173, 415] width 16 height 16
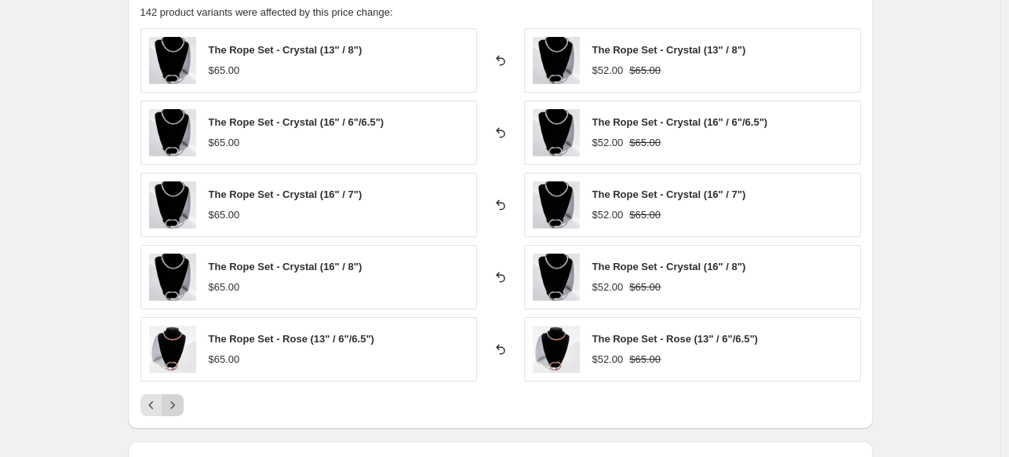
click at [176, 408] on icon "Next" at bounding box center [173, 405] width 16 height 16
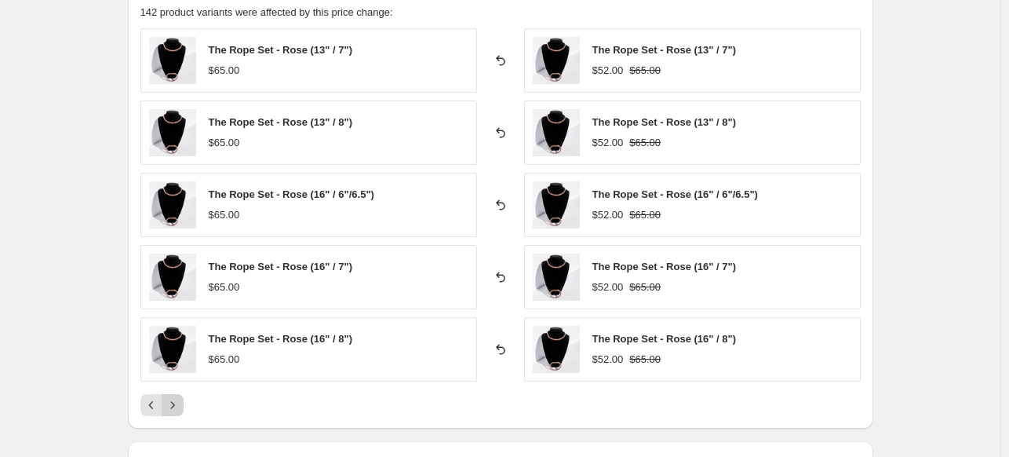
click at [176, 408] on icon "Next" at bounding box center [173, 405] width 16 height 16
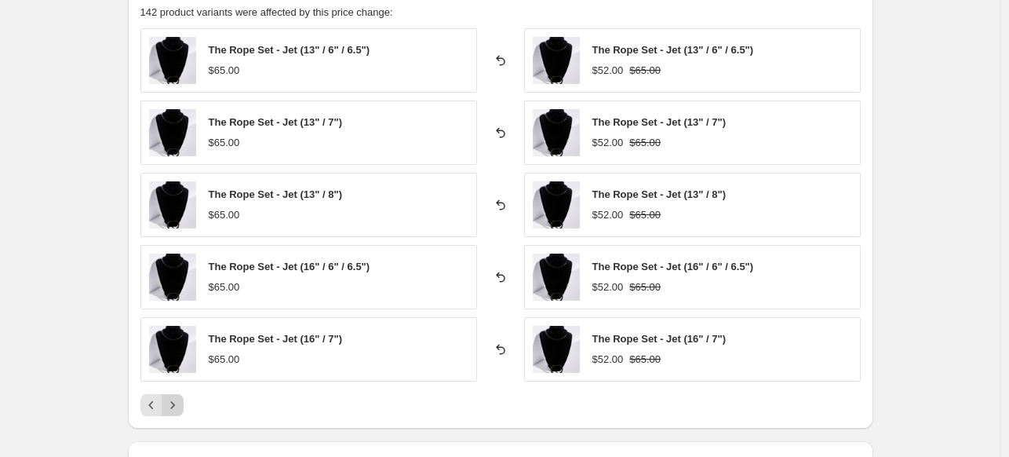
click at [176, 408] on icon "Next" at bounding box center [173, 405] width 16 height 16
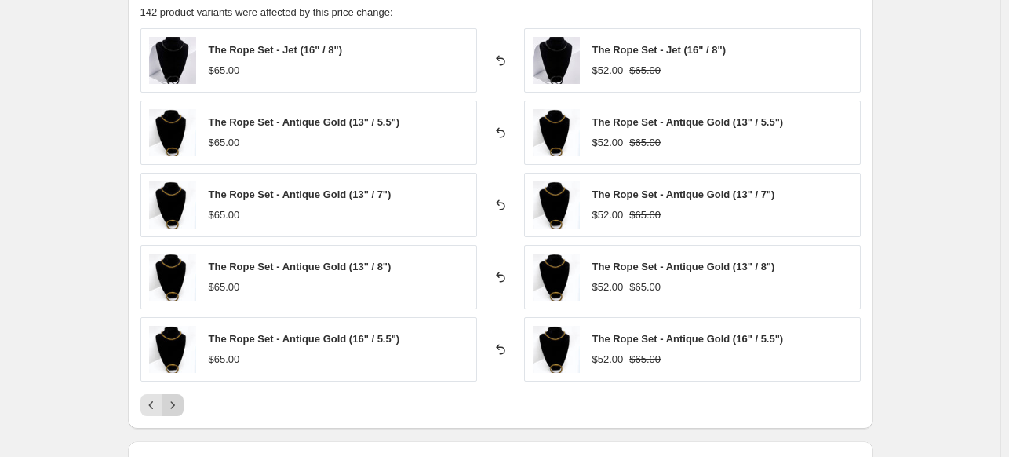
click at [176, 408] on icon "Next" at bounding box center [173, 405] width 16 height 16
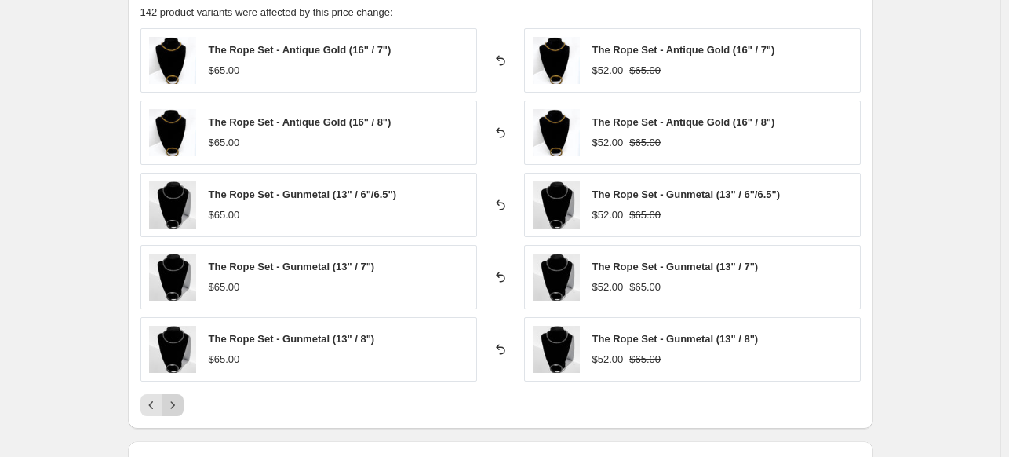
click at [176, 408] on icon "Next" at bounding box center [173, 405] width 16 height 16
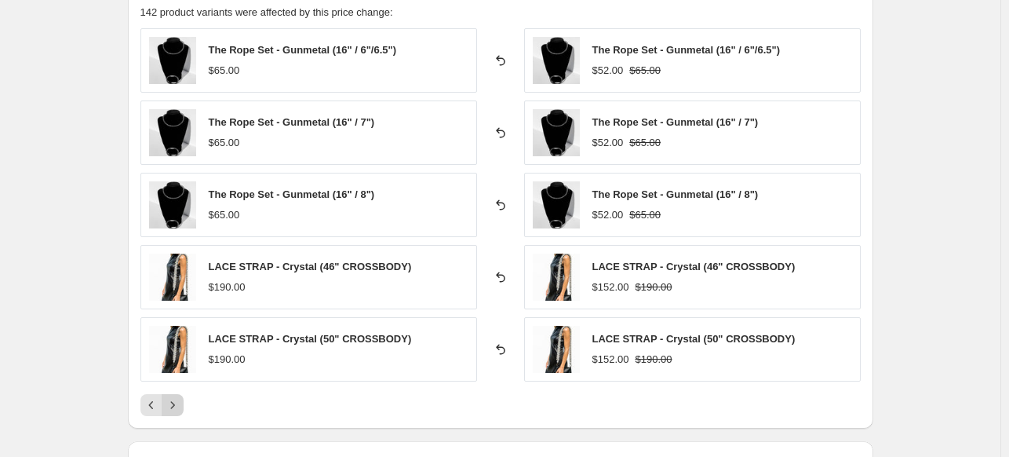
click at [176, 408] on icon "Next" at bounding box center [173, 405] width 16 height 16
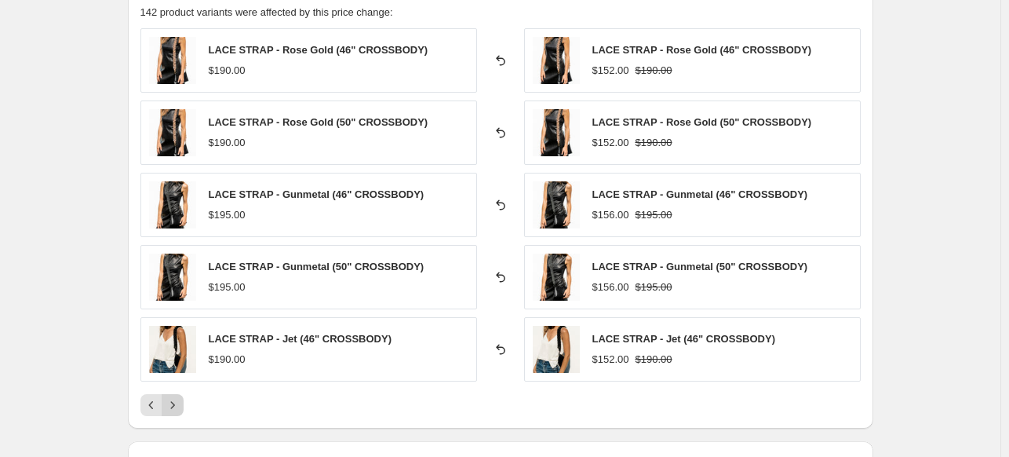
click at [176, 408] on icon "Next" at bounding box center [173, 405] width 16 height 16
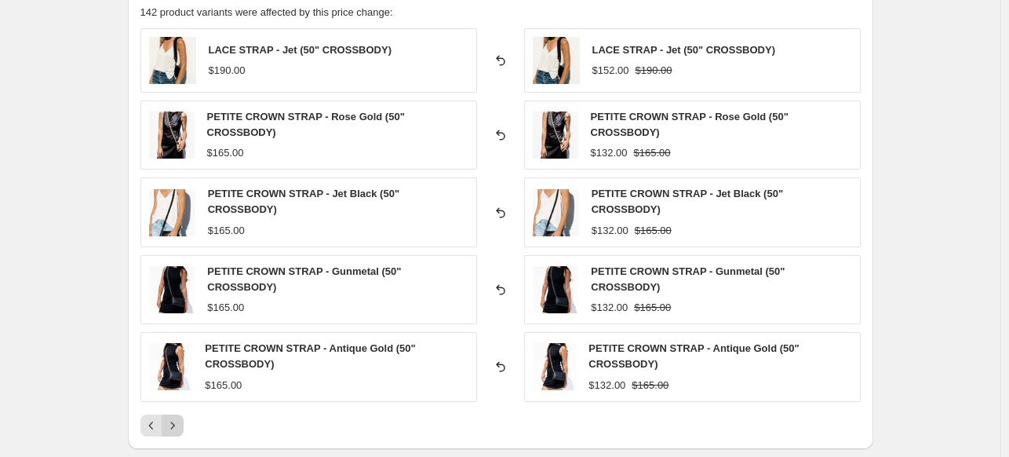
click at [176, 408] on div "LACE STRAP - Jet (50" CROSSBODY) $190.00 Reverted back LACE STRAP - Jet (50" CR…" at bounding box center [500, 232] width 720 height 408
click at [174, 432] on button "Next" at bounding box center [173, 425] width 22 height 22
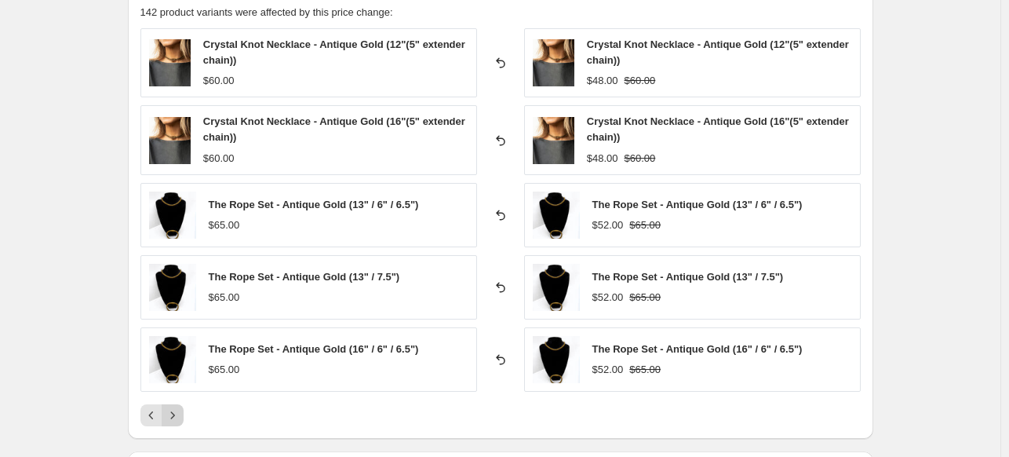
click at [179, 415] on icon "Next" at bounding box center [173, 415] width 16 height 16
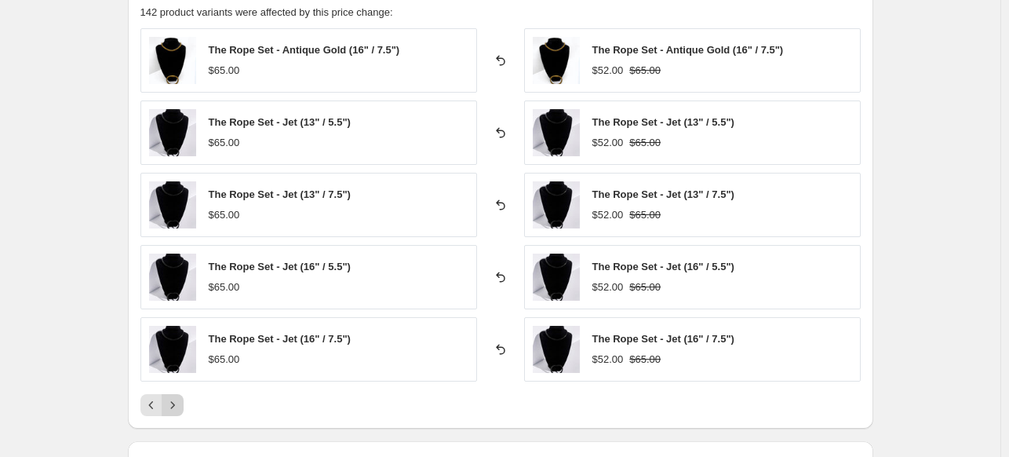
click at [179, 415] on div "PRICE CHANGE RECAP 142 product variants were affected by this price change: The…" at bounding box center [501, 201] width 746 height 454
click at [181, 403] on icon "Next" at bounding box center [173, 405] width 16 height 16
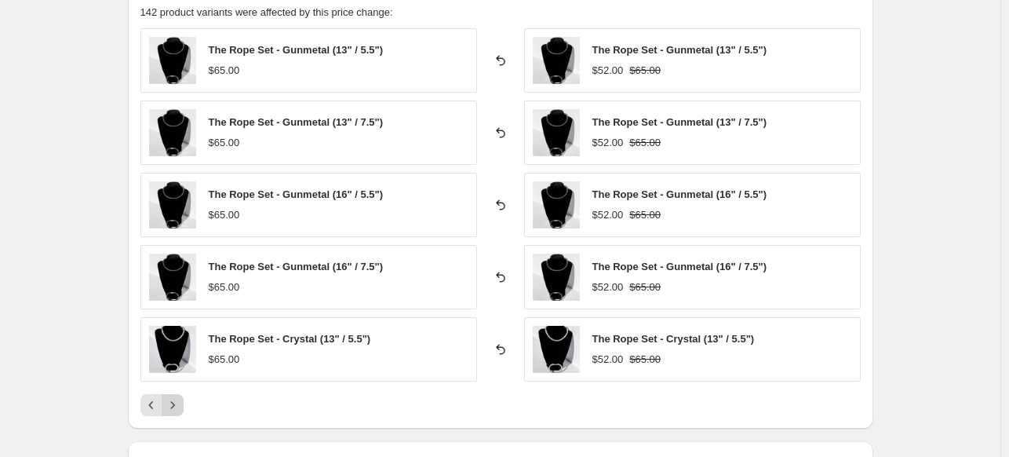
click at [181, 403] on icon "Next" at bounding box center [173, 405] width 16 height 16
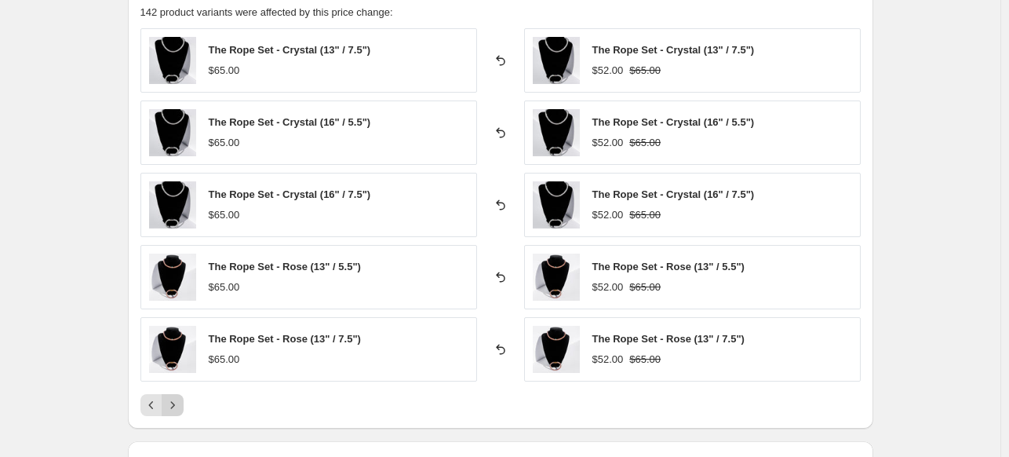
click at [181, 403] on icon "Next" at bounding box center [173, 405] width 16 height 16
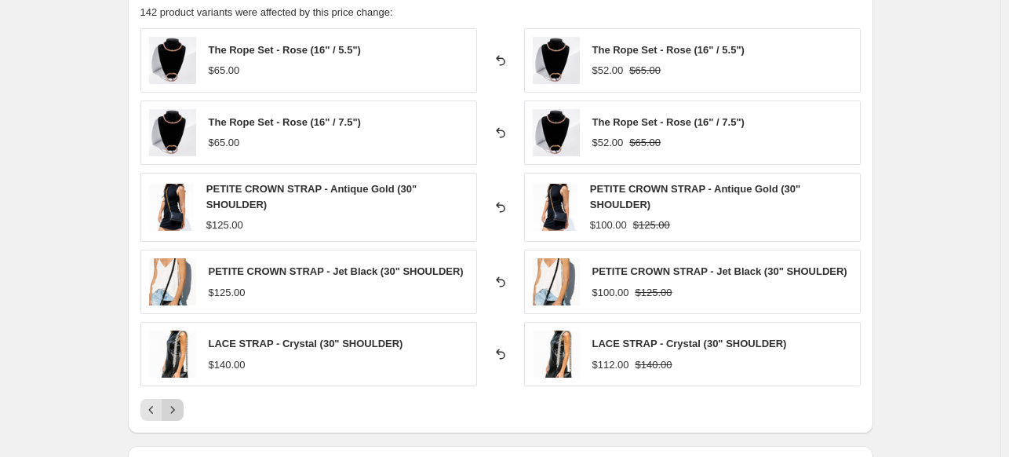
click at [181, 403] on icon "Next" at bounding box center [173, 410] width 16 height 16
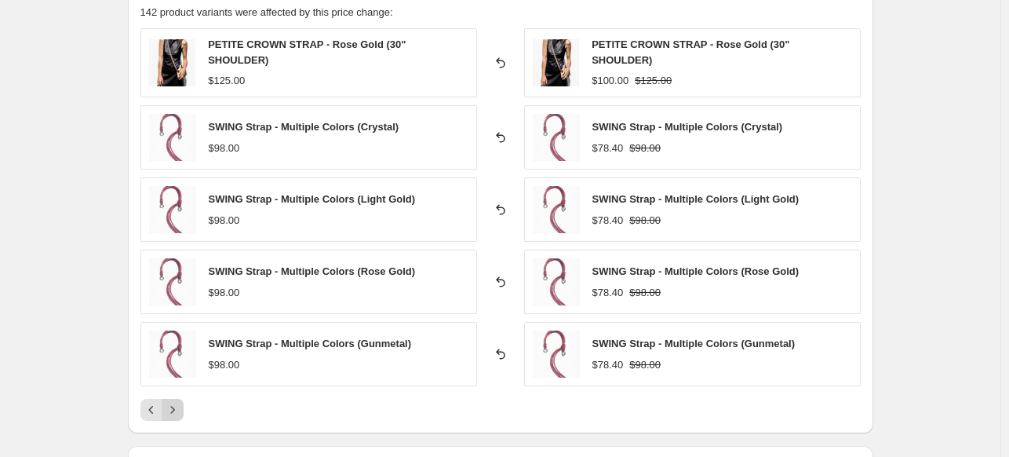
click at [181, 403] on icon "Next" at bounding box center [173, 410] width 16 height 16
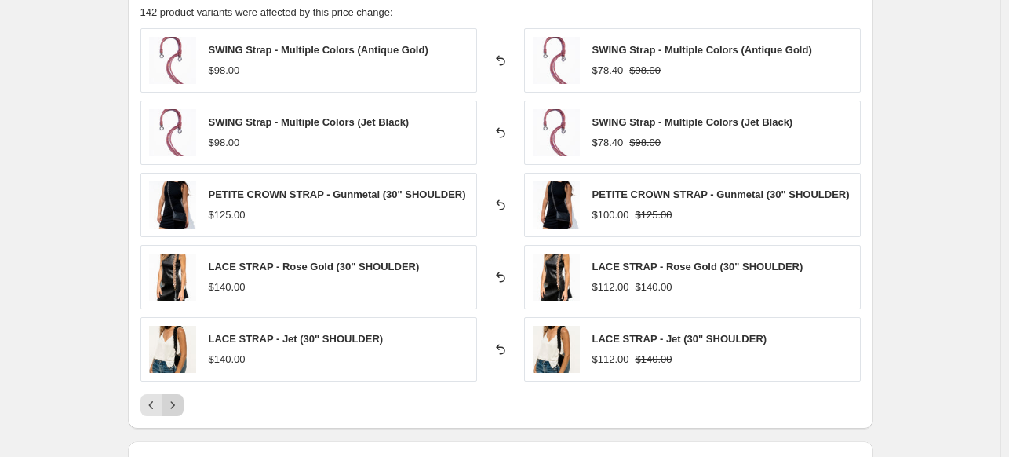
click at [181, 403] on icon "Next" at bounding box center [173, 405] width 16 height 16
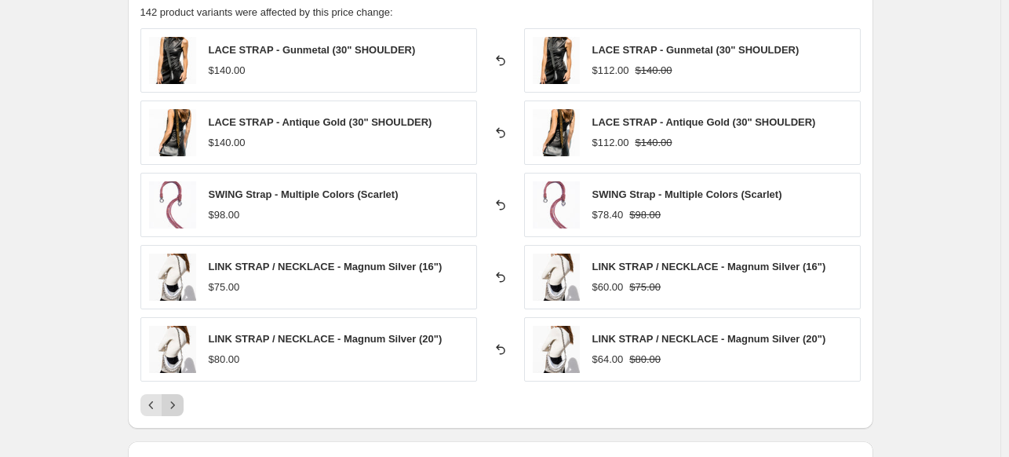
click at [181, 403] on icon "Next" at bounding box center [173, 405] width 16 height 16
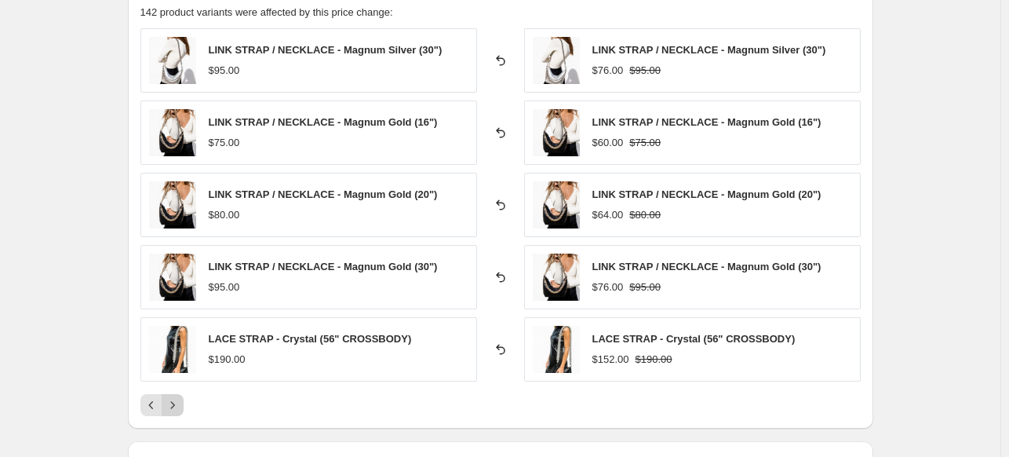
click at [181, 403] on icon "Next" at bounding box center [173, 405] width 16 height 16
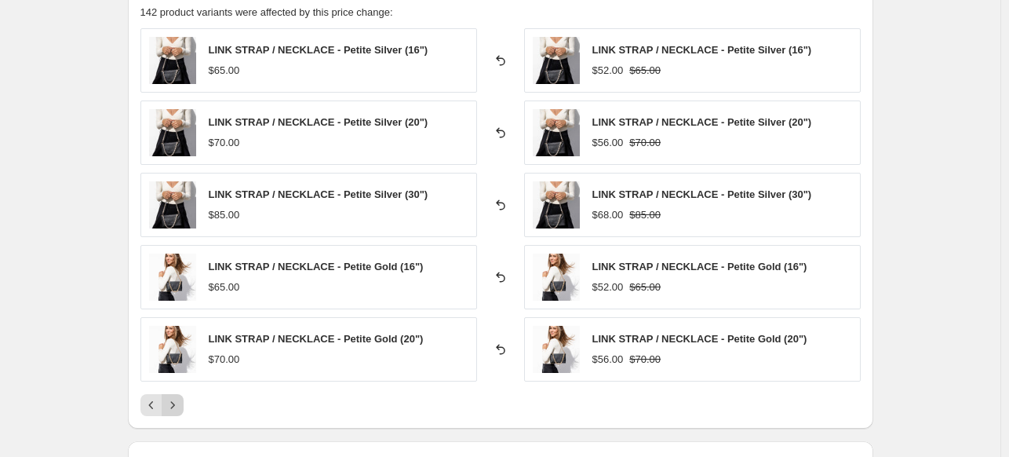
click at [181, 403] on icon "Next" at bounding box center [173, 405] width 16 height 16
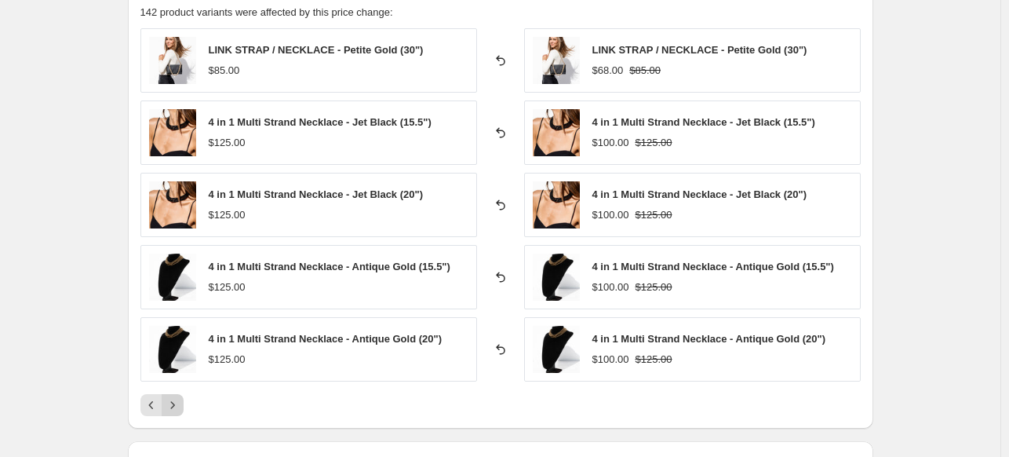
click at [181, 403] on icon "Next" at bounding box center [173, 405] width 16 height 16
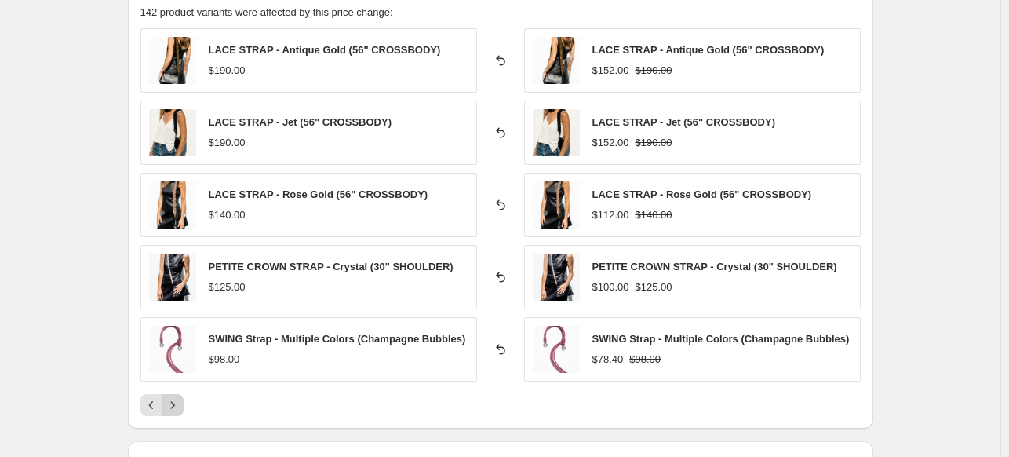
click at [181, 403] on icon "Next" at bounding box center [173, 405] width 16 height 16
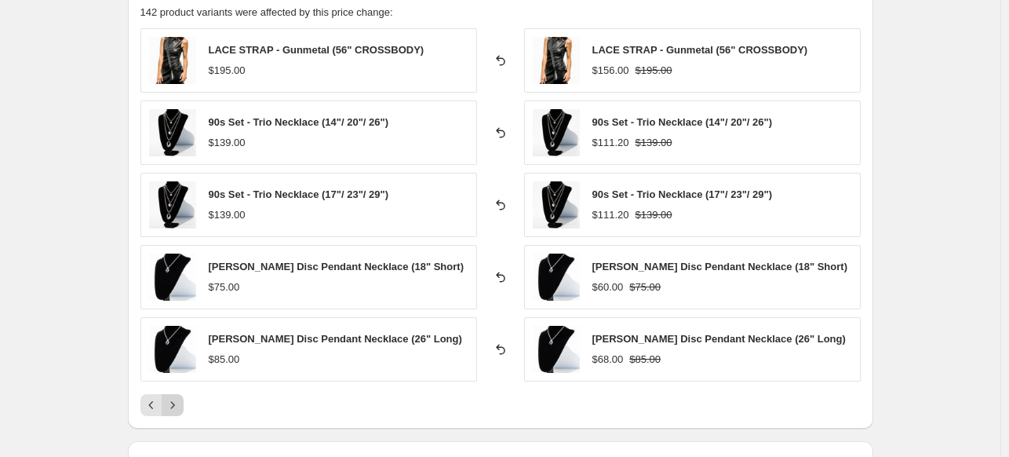
click at [181, 403] on icon "Next" at bounding box center [173, 405] width 16 height 16
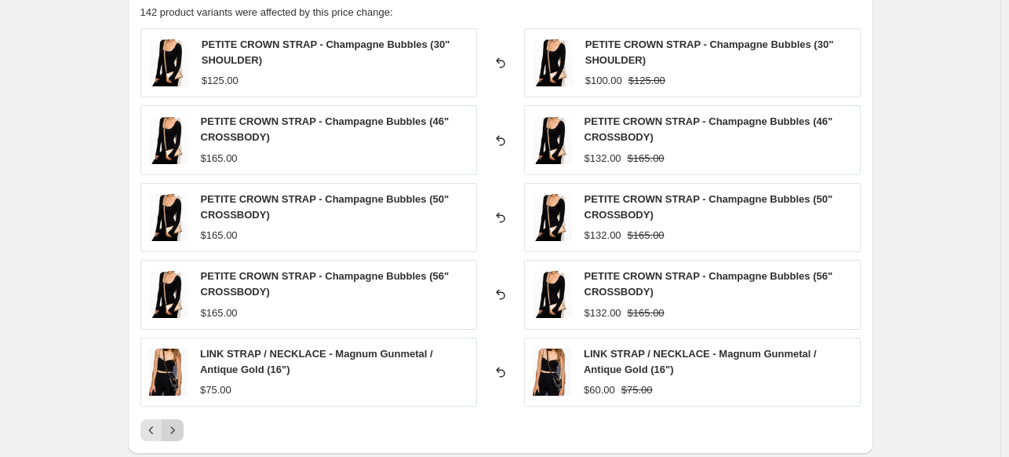
click at [181, 403] on div "LINK STRAP / NECKLACE - Magnum Gunmetal / Antique Gold (16") $75.00" at bounding box center [308, 371] width 337 height 69
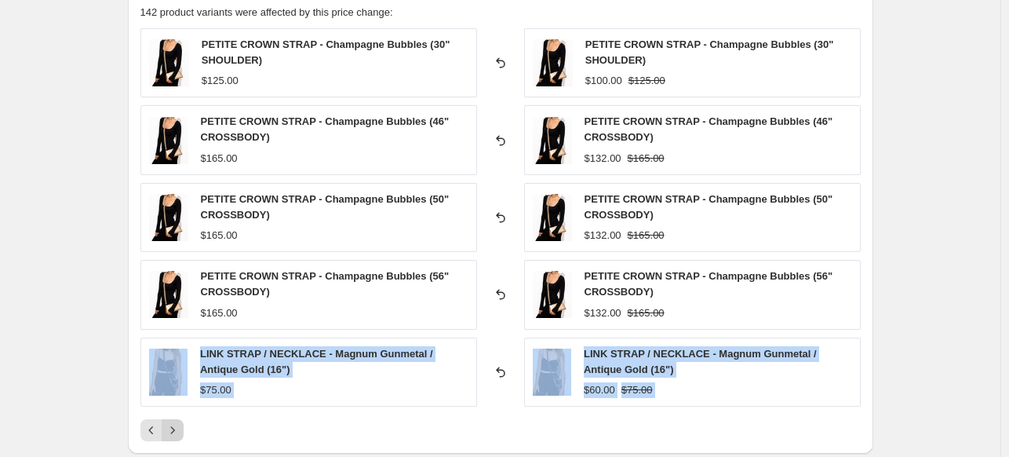
drag, startPoint x: 181, startPoint y: 404, endPoint x: 176, endPoint y: 425, distance: 21.1
click at [176, 425] on div "PETITE CROWN STRAP - Champagne Bubbles (30" SHOULDER) $125.00 Reverted back PET…" at bounding box center [500, 234] width 720 height 413
click at [176, 425] on icon "Next" at bounding box center [173, 430] width 16 height 16
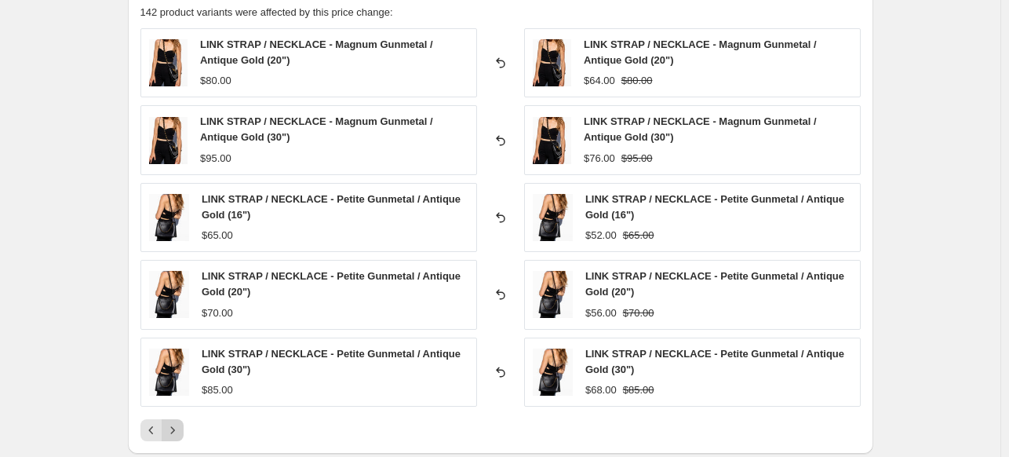
click at [179, 422] on icon "Next" at bounding box center [173, 430] width 16 height 16
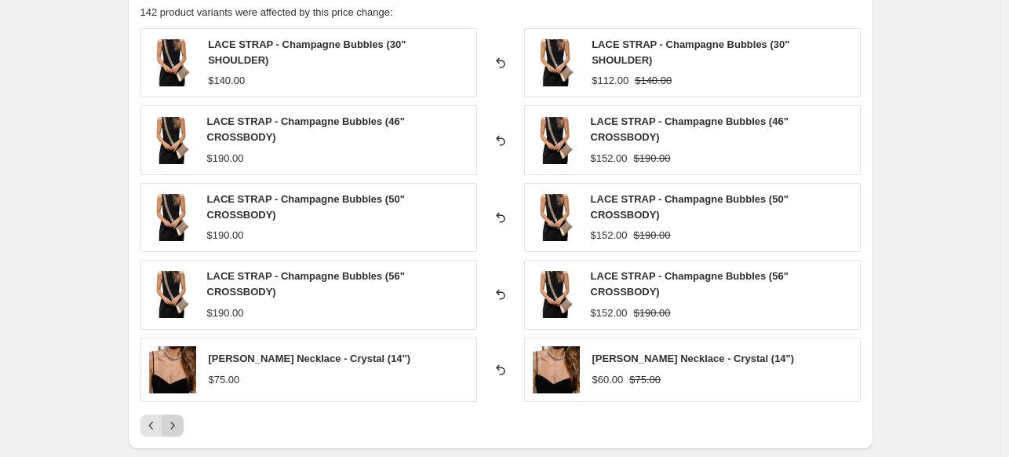
click at [179, 420] on icon "Next" at bounding box center [173, 426] width 16 height 16
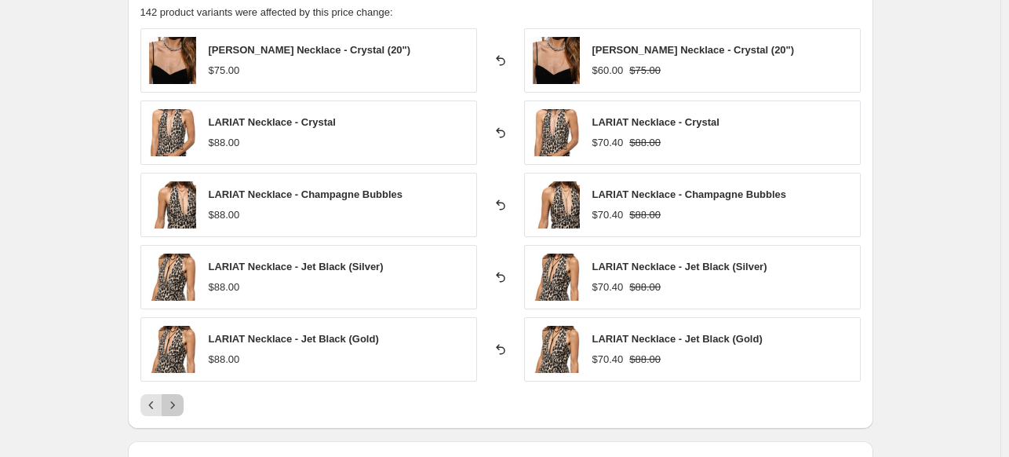
click at [174, 405] on icon "Next" at bounding box center [173, 405] width 16 height 16
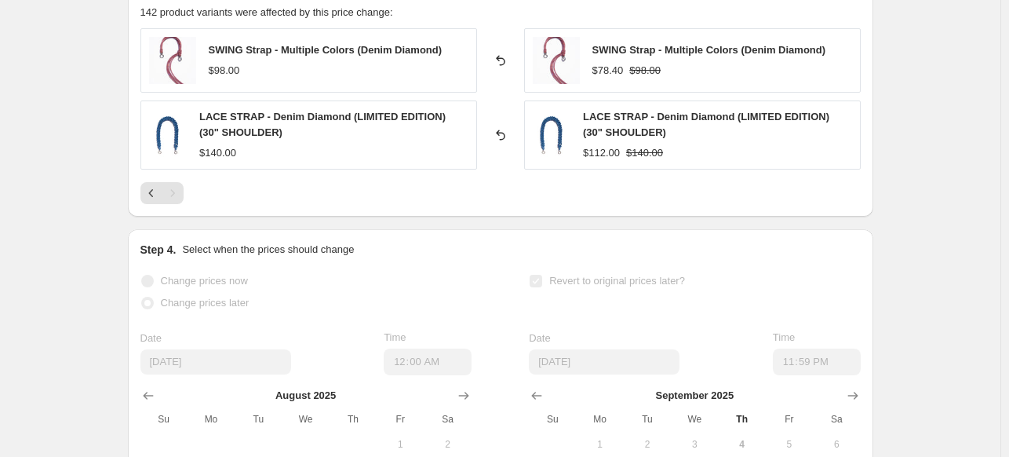
scroll to position [1017, 0]
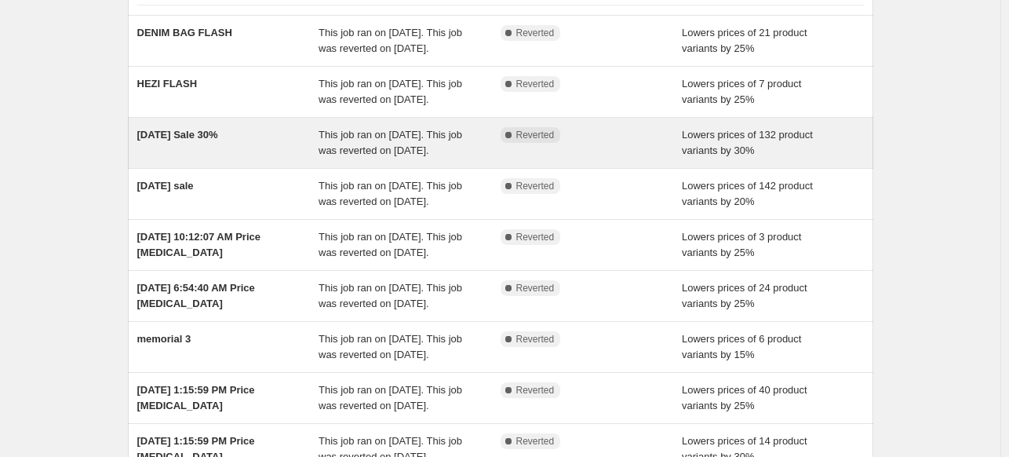
scroll to position [129, 0]
click at [195, 140] on span "Labor Day Sale 30%" at bounding box center [177, 134] width 81 height 12
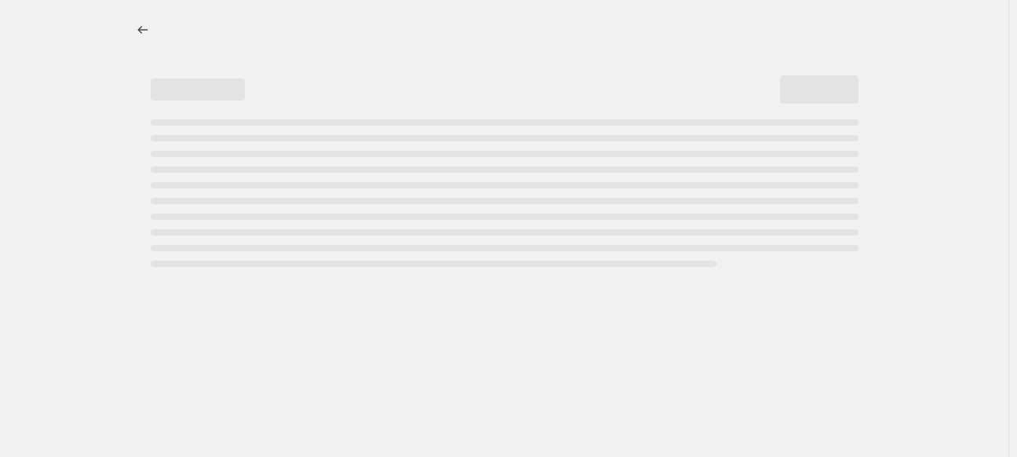
select select "percentage"
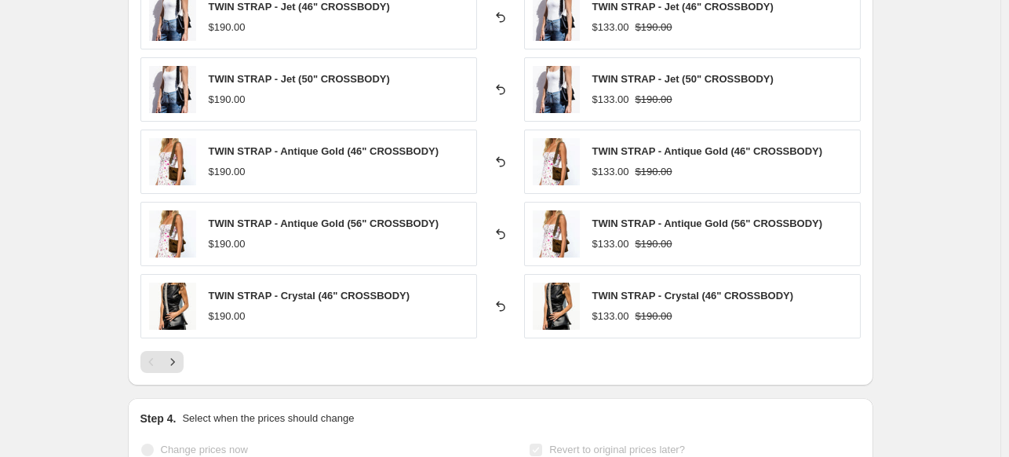
scroll to position [1180, 0]
click at [181, 357] on icon "Next" at bounding box center [173, 362] width 16 height 16
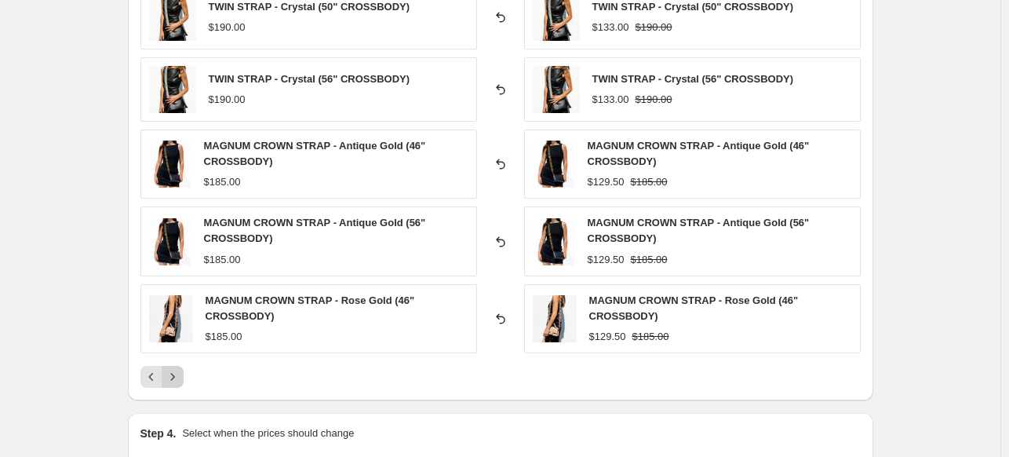
click at [181, 357] on div "TWIN STRAP - Crystal (50" CROSSBODY) $190.00 Reverted back TWIN STRAP - Crystal…" at bounding box center [500, 186] width 720 height 403
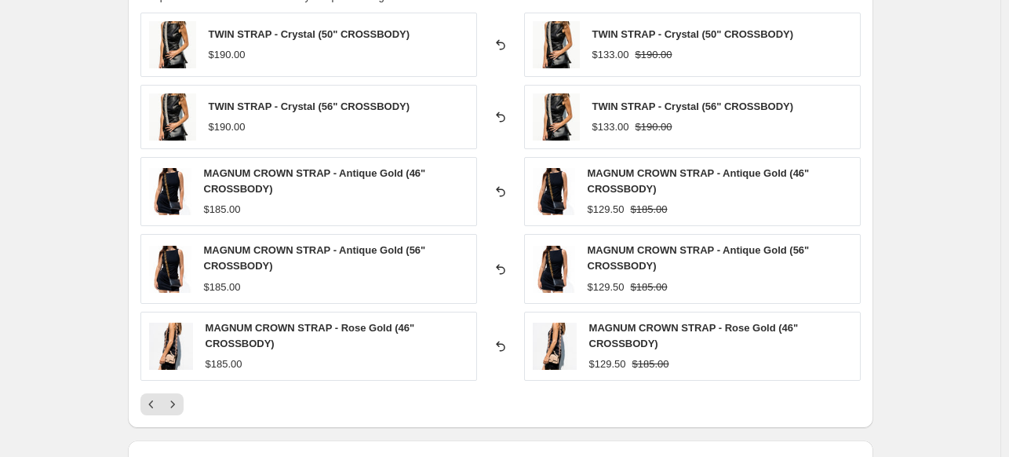
scroll to position [1151, 0]
click at [181, 399] on icon "Next" at bounding box center [173, 405] width 16 height 16
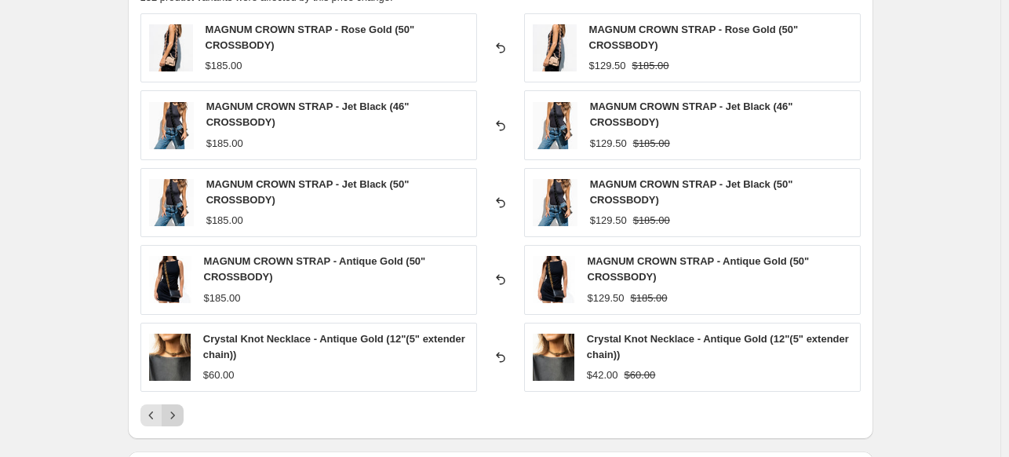
click at [170, 417] on icon "Next" at bounding box center [173, 415] width 16 height 16
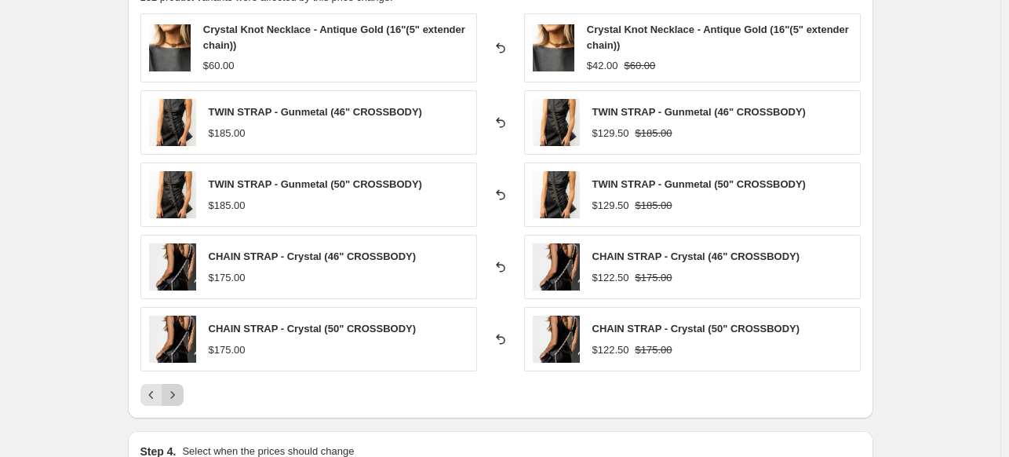
click at [178, 402] on button "Next" at bounding box center [173, 395] width 22 height 22
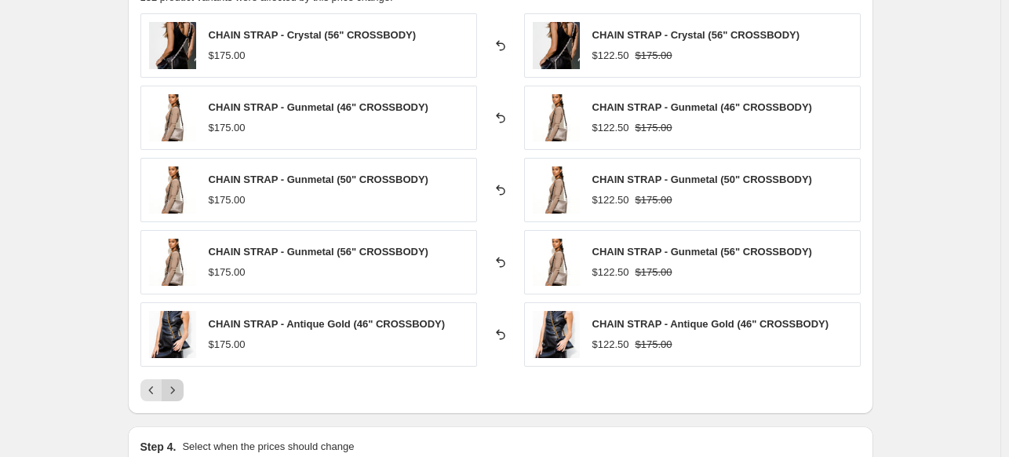
click at [178, 388] on icon "Next" at bounding box center [173, 390] width 16 height 16
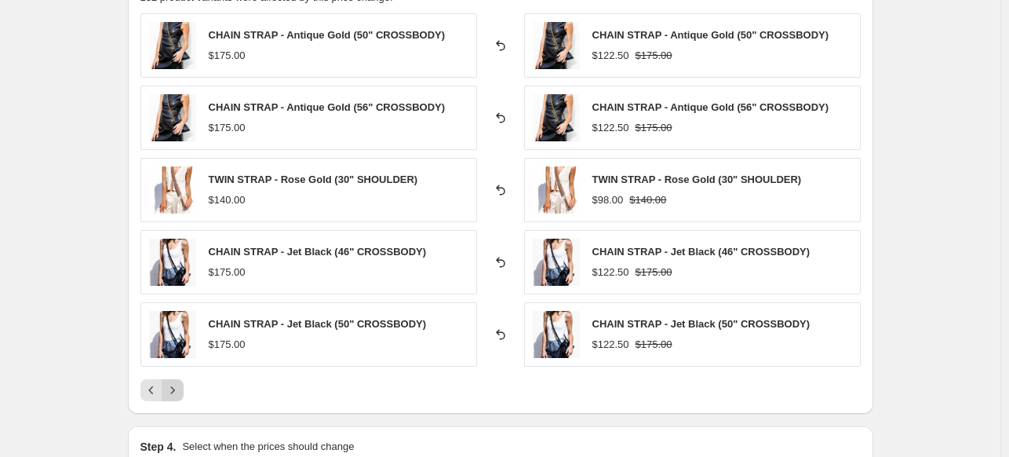
click at [178, 388] on icon "Next" at bounding box center [173, 390] width 16 height 16
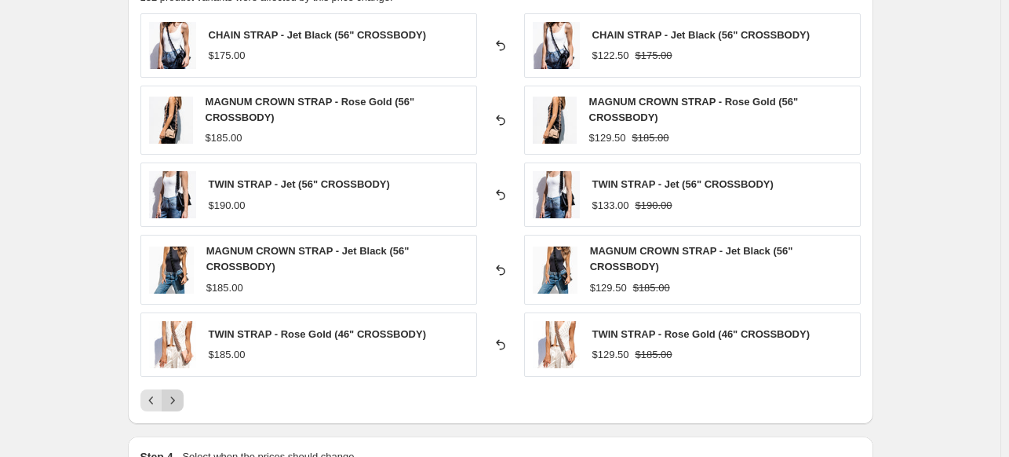
click at [178, 389] on button "Next" at bounding box center [173, 400] width 22 height 22
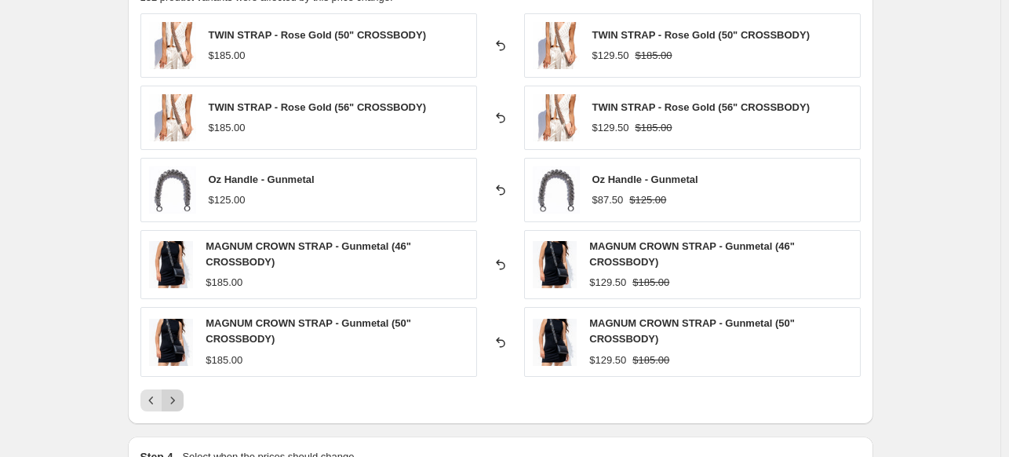
click at [178, 389] on button "Next" at bounding box center [173, 400] width 22 height 22
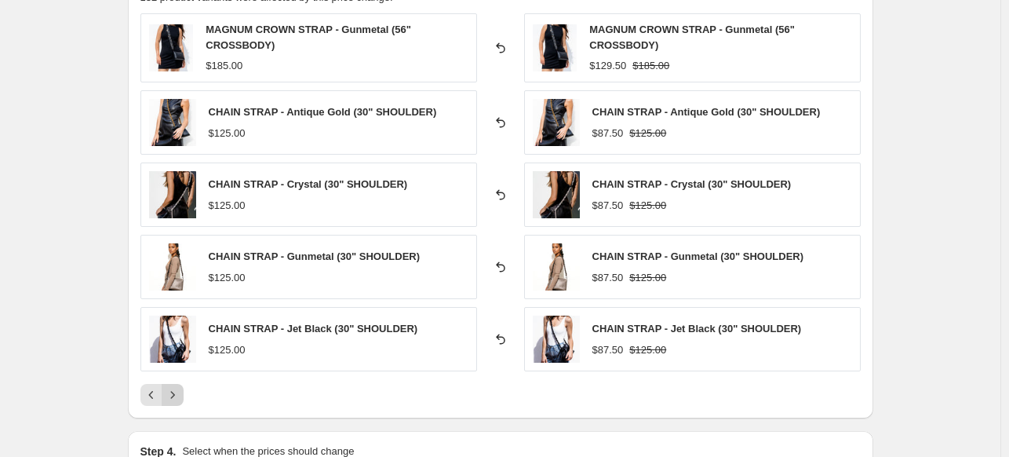
click at [178, 388] on icon "Next" at bounding box center [173, 395] width 16 height 16
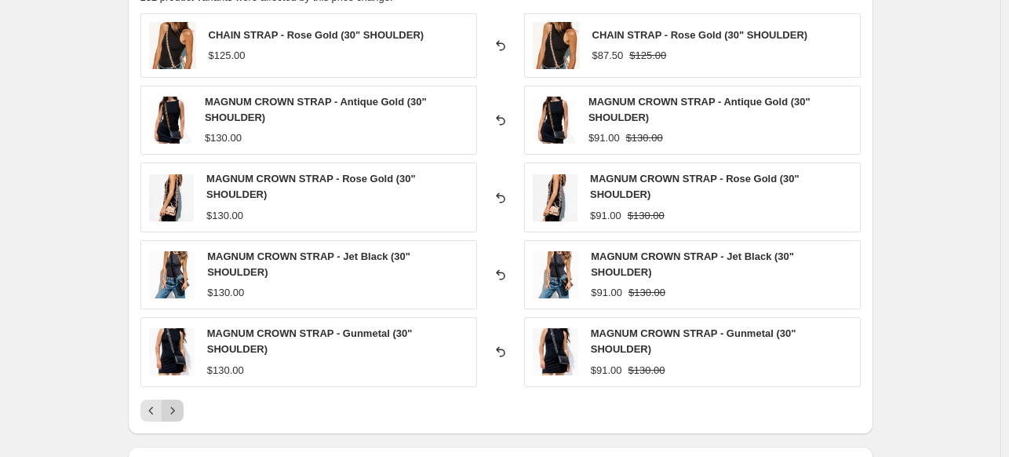
click at [174, 409] on icon "Next" at bounding box center [173, 411] width 16 height 16
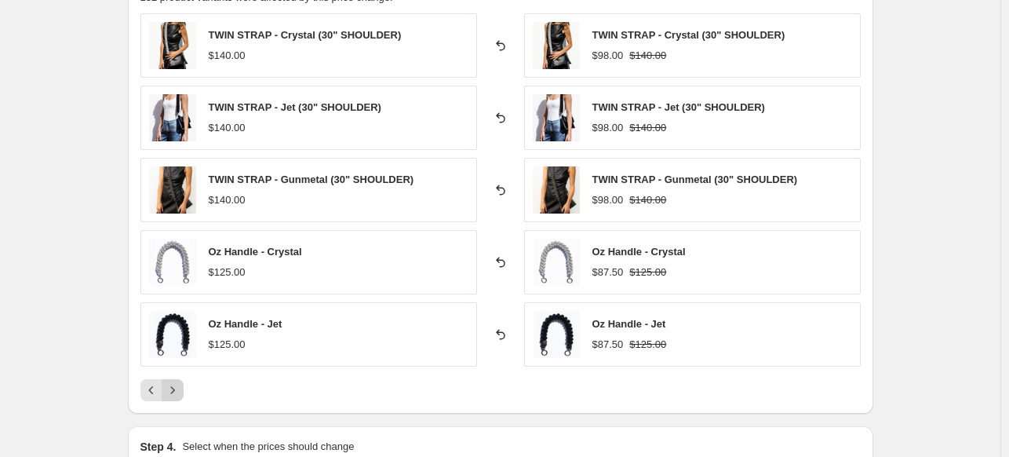
click at [177, 382] on icon "Next" at bounding box center [173, 390] width 16 height 16
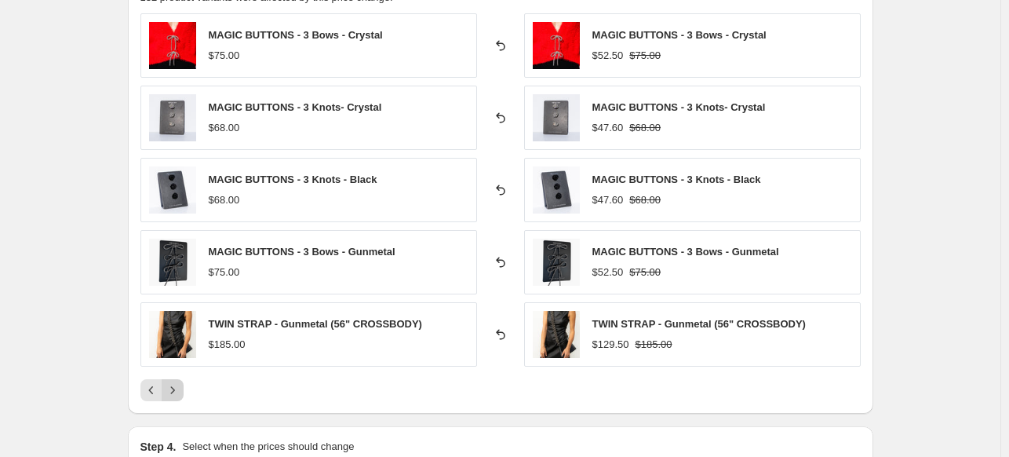
click at [177, 396] on button "Next" at bounding box center [173, 390] width 22 height 22
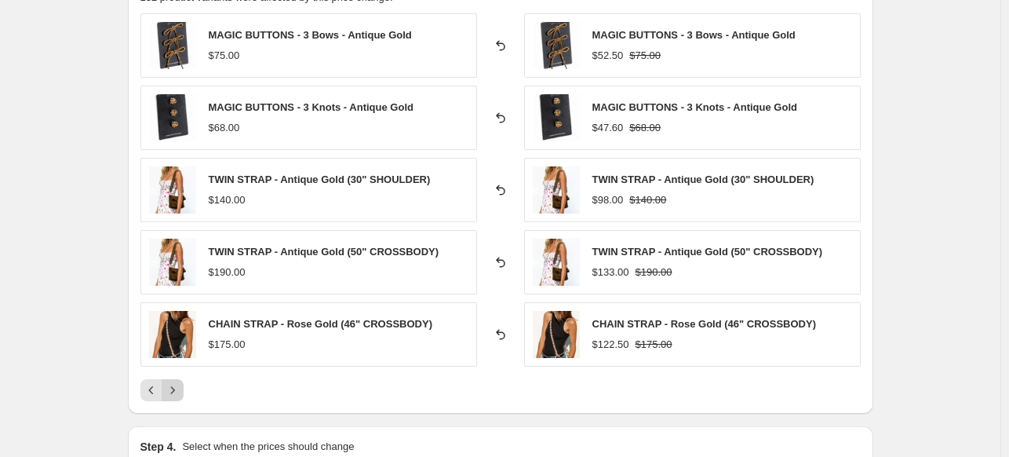
click at [179, 396] on button "Next" at bounding box center [173, 390] width 22 height 22
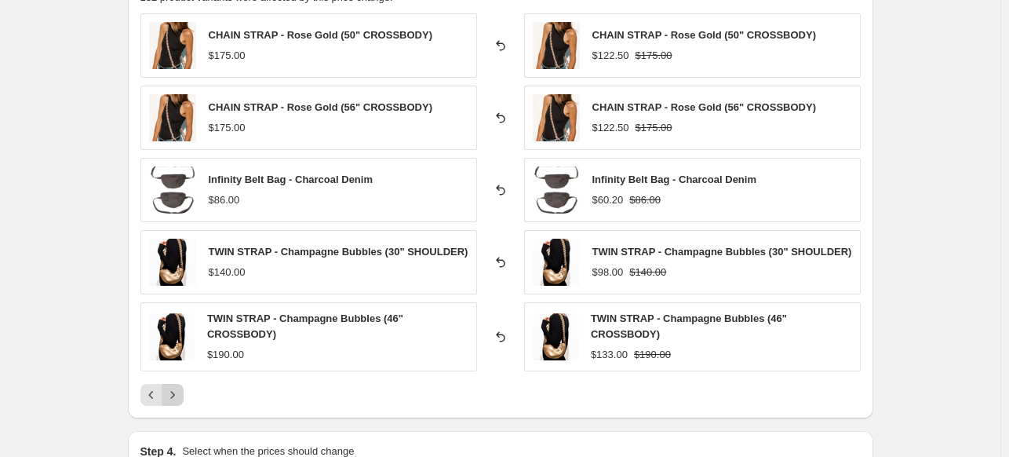
click at [179, 396] on icon "Next" at bounding box center [173, 395] width 16 height 16
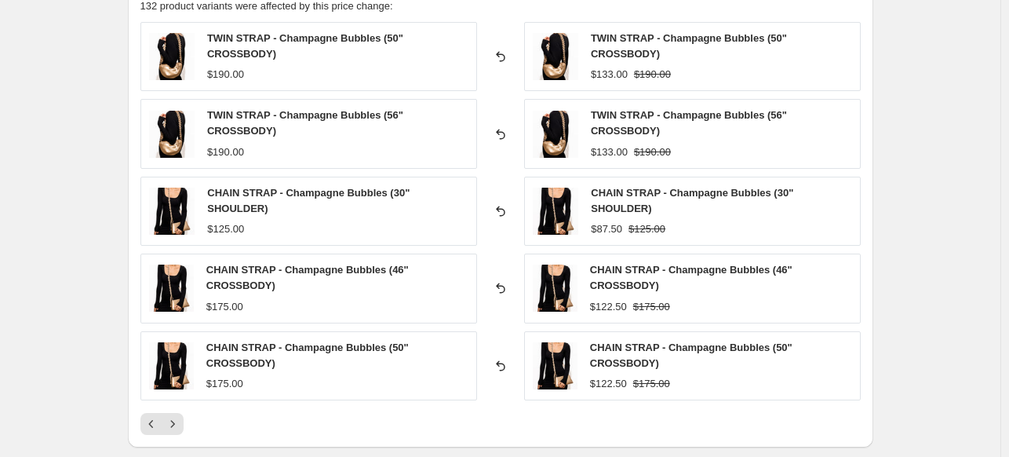
scroll to position [1146, 0]
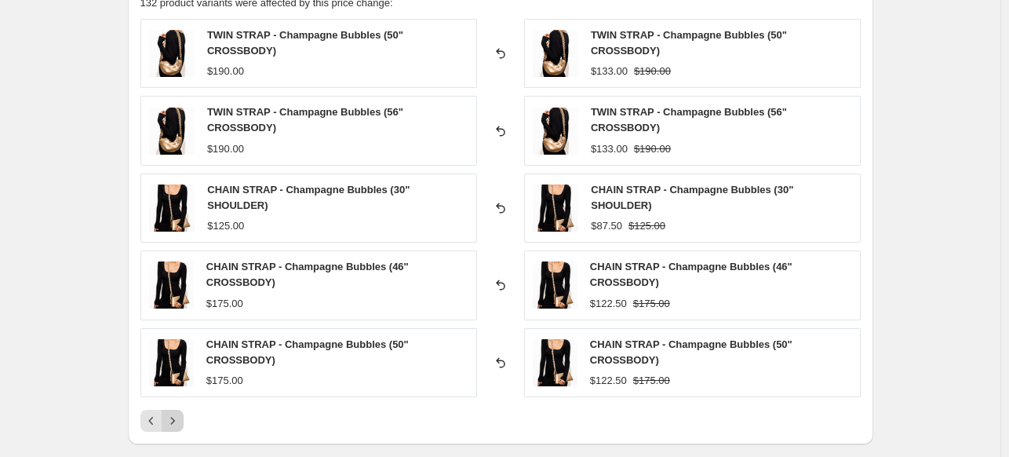
click at [181, 417] on icon "Next" at bounding box center [173, 421] width 16 height 16
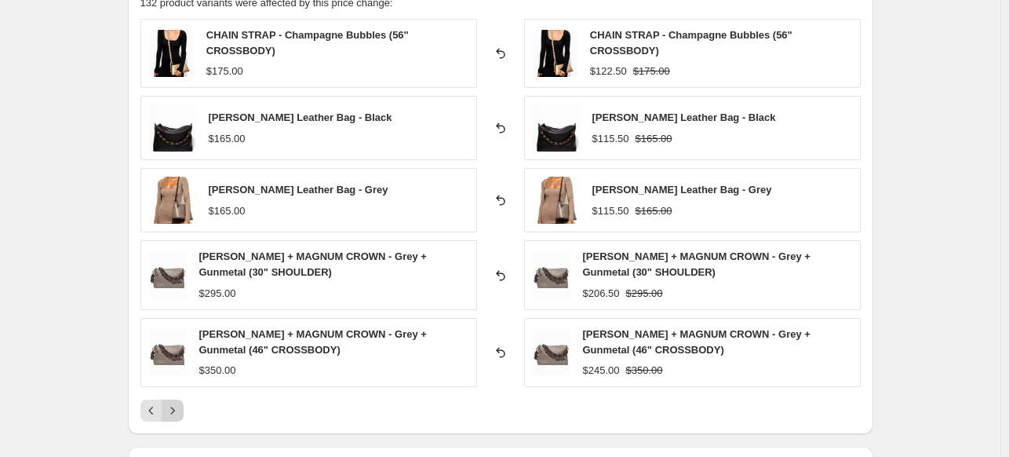
click at [178, 407] on icon "Next" at bounding box center [173, 411] width 16 height 16
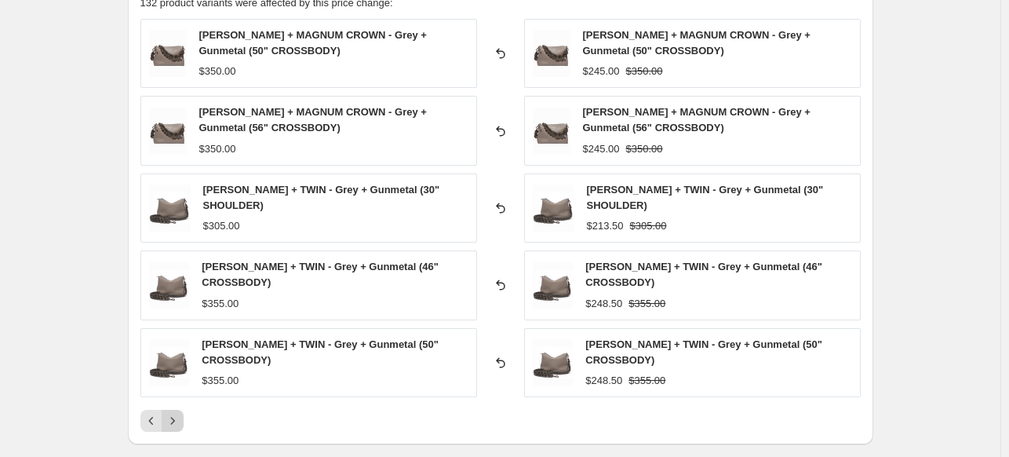
click at [178, 410] on button "Next" at bounding box center [173, 421] width 22 height 22
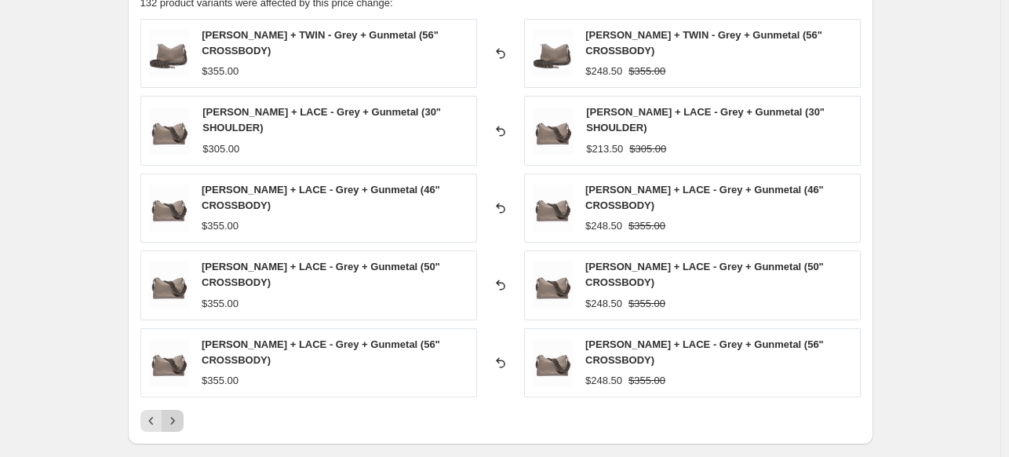
click at [178, 410] on button "Next" at bounding box center [173, 421] width 22 height 22
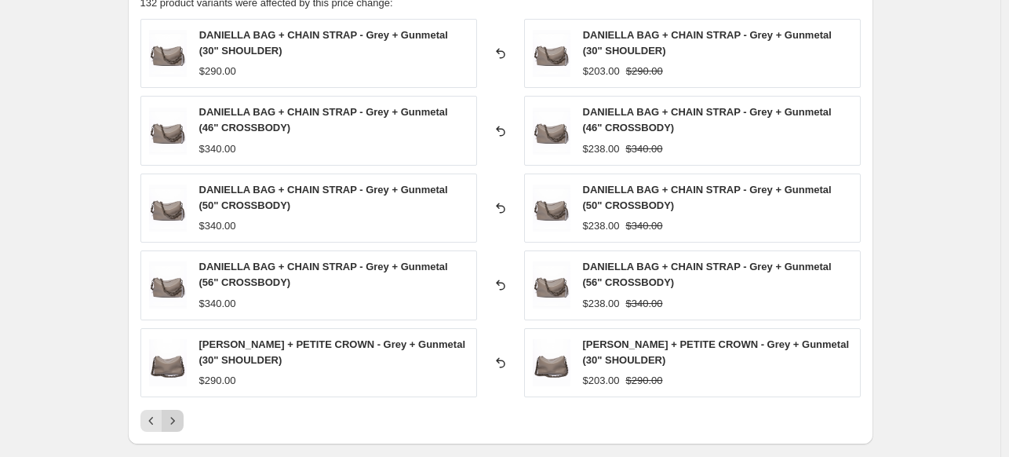
click at [178, 410] on button "Next" at bounding box center [173, 421] width 22 height 22
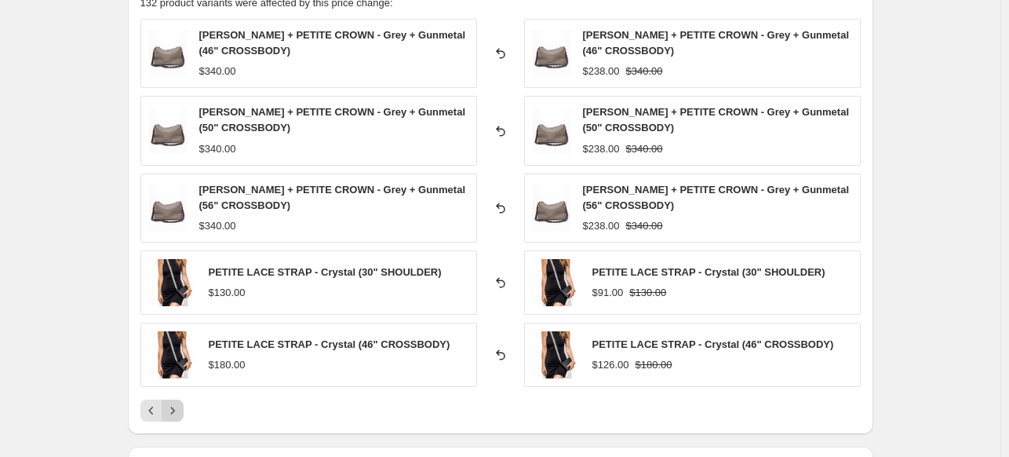
click at [178, 407] on icon "Next" at bounding box center [173, 411] width 16 height 16
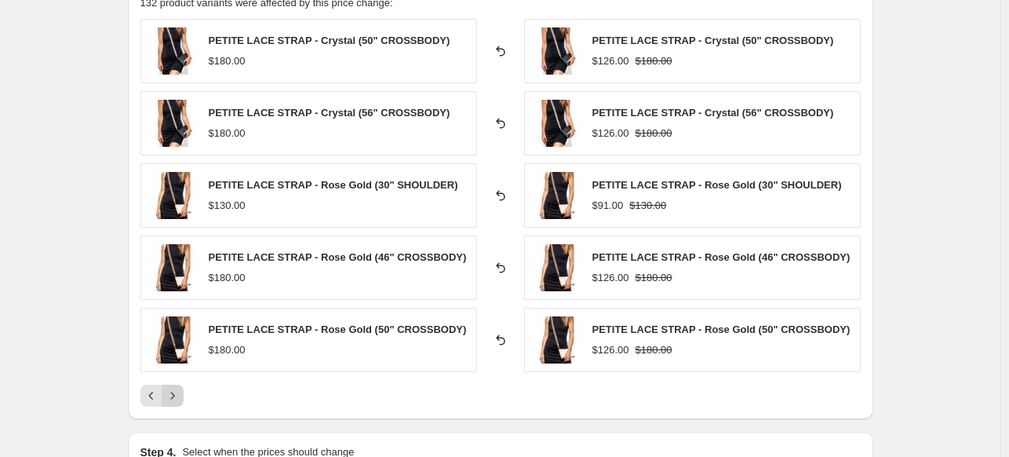
click at [178, 407] on div "PRICE CHANGE RECAP 132 product variants were affected by this price change: PET…" at bounding box center [501, 192] width 746 height 454
click at [180, 385] on button "Next" at bounding box center [173, 396] width 22 height 22
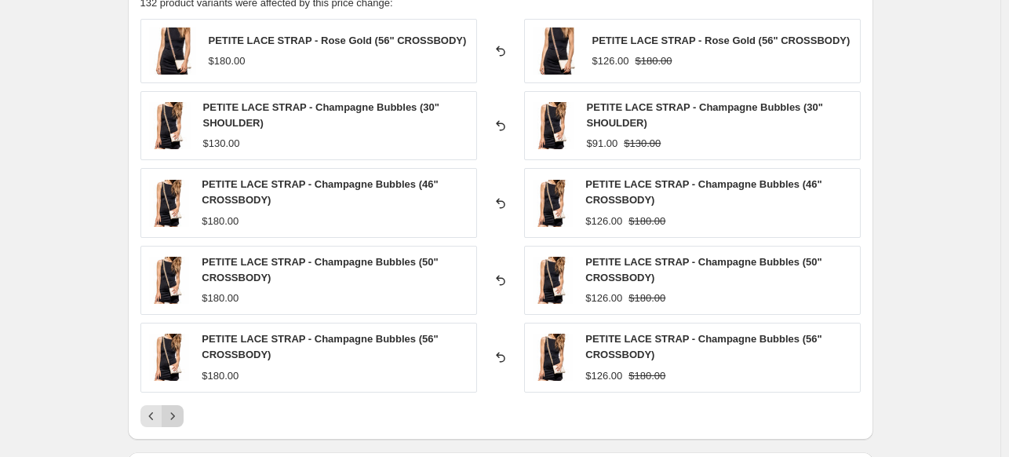
click at [180, 384] on div "PETITE LACE STRAP - Champagne Bubbles (56" CROSSBODY) $180.00" at bounding box center [308, 357] width 337 height 69
click at [178, 420] on button "Next" at bounding box center [173, 416] width 22 height 22
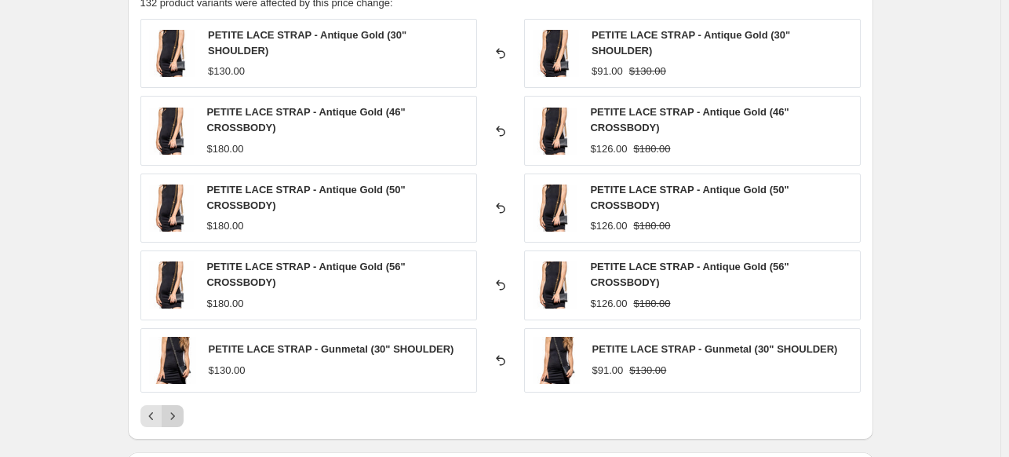
click at [179, 418] on icon "Next" at bounding box center [173, 416] width 16 height 16
